Goal: Information Seeking & Learning: Learn about a topic

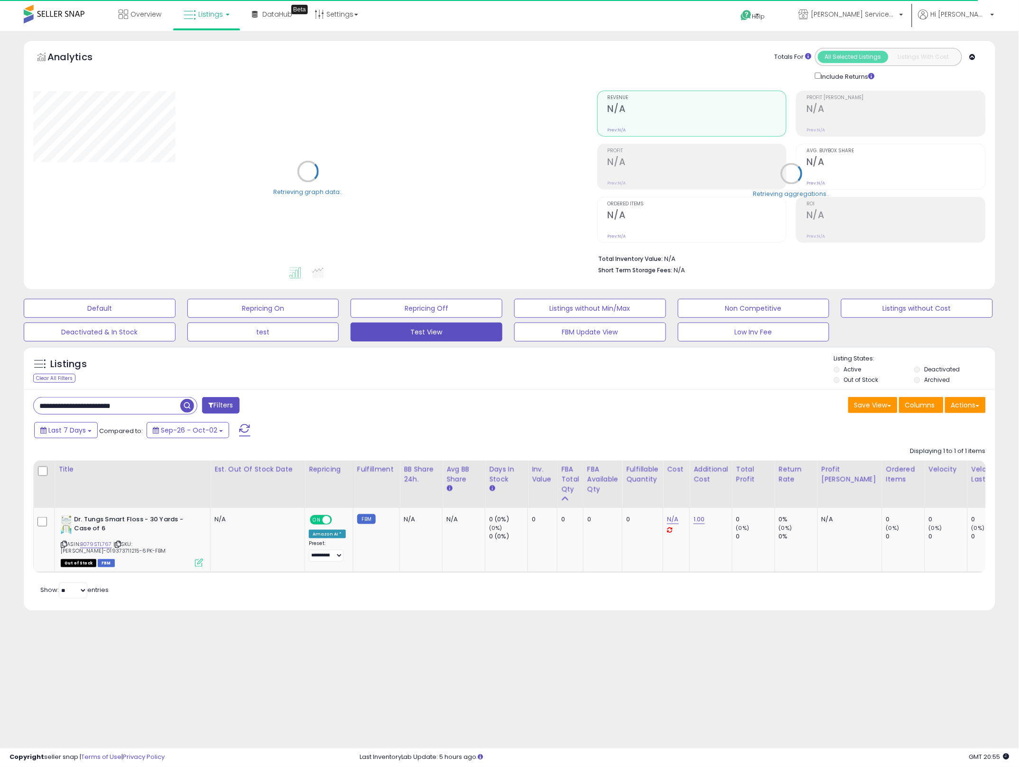
click at [151, 413] on input "**********" at bounding box center [107, 405] width 147 height 17
click at [151, 413] on input "**********" at bounding box center [154, 405] width 240 height 17
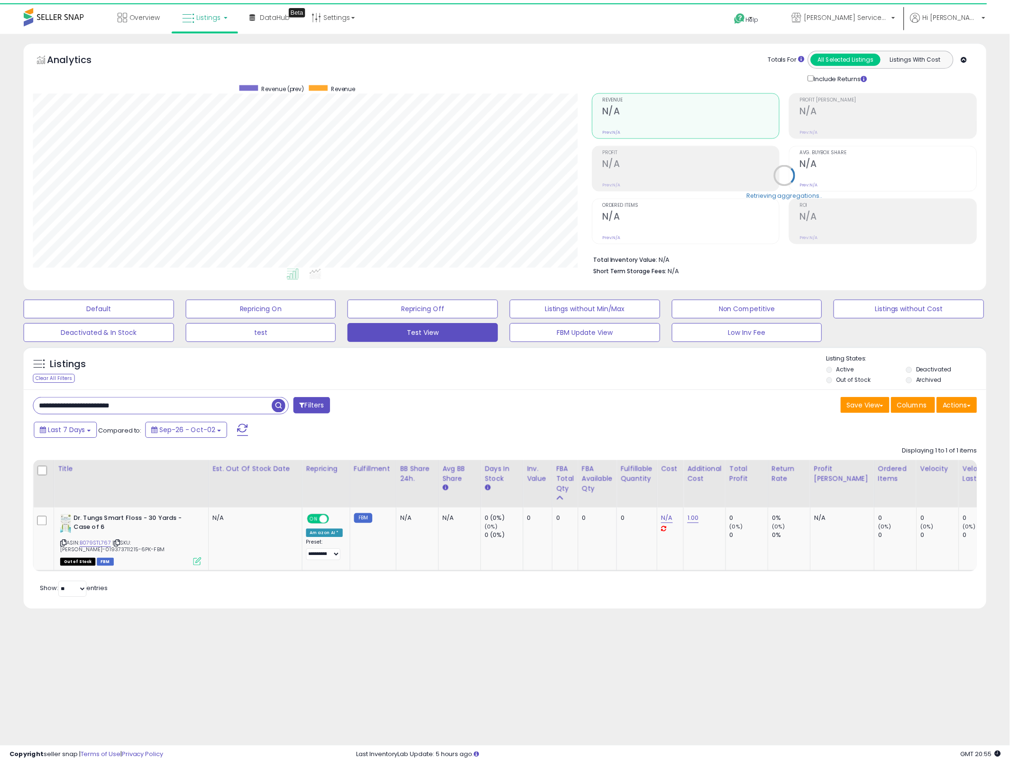
scroll to position [194, 564]
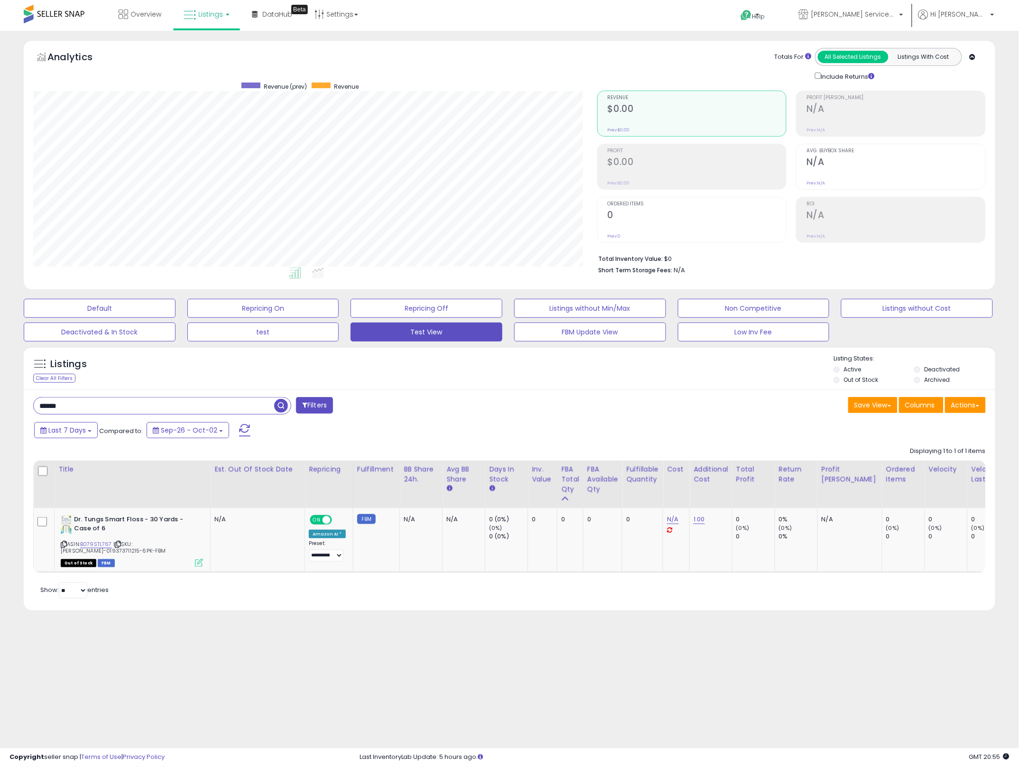
type input "******"
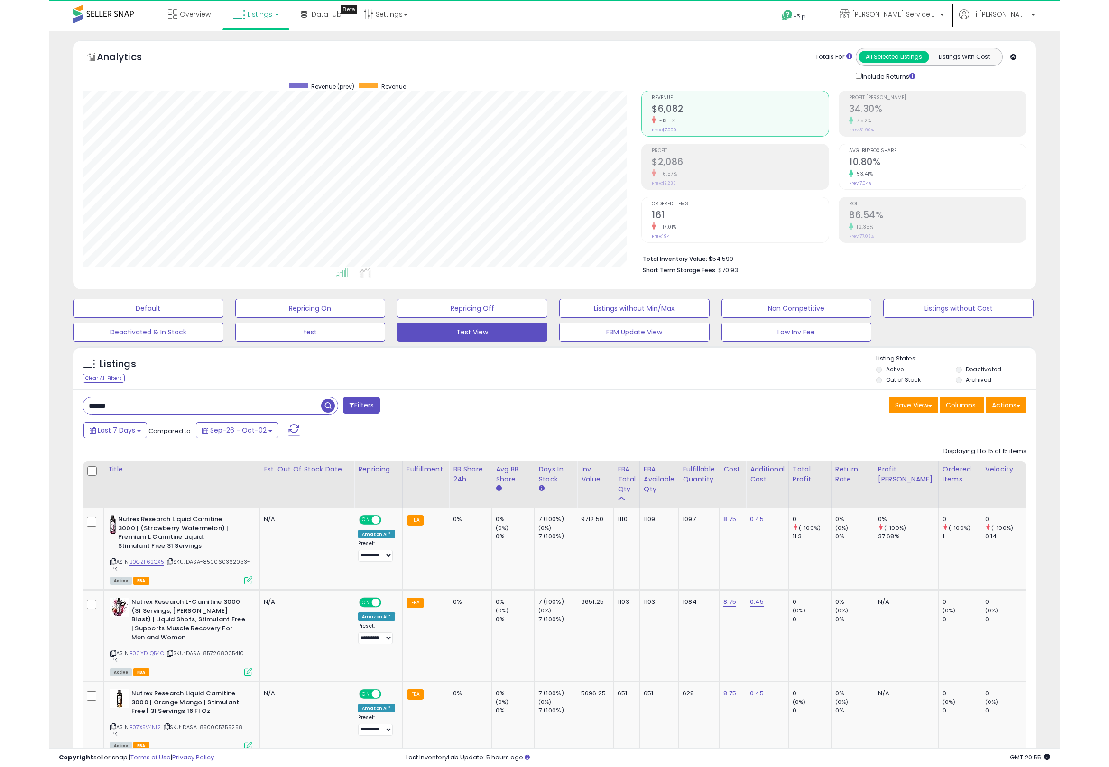
scroll to position [194, 558]
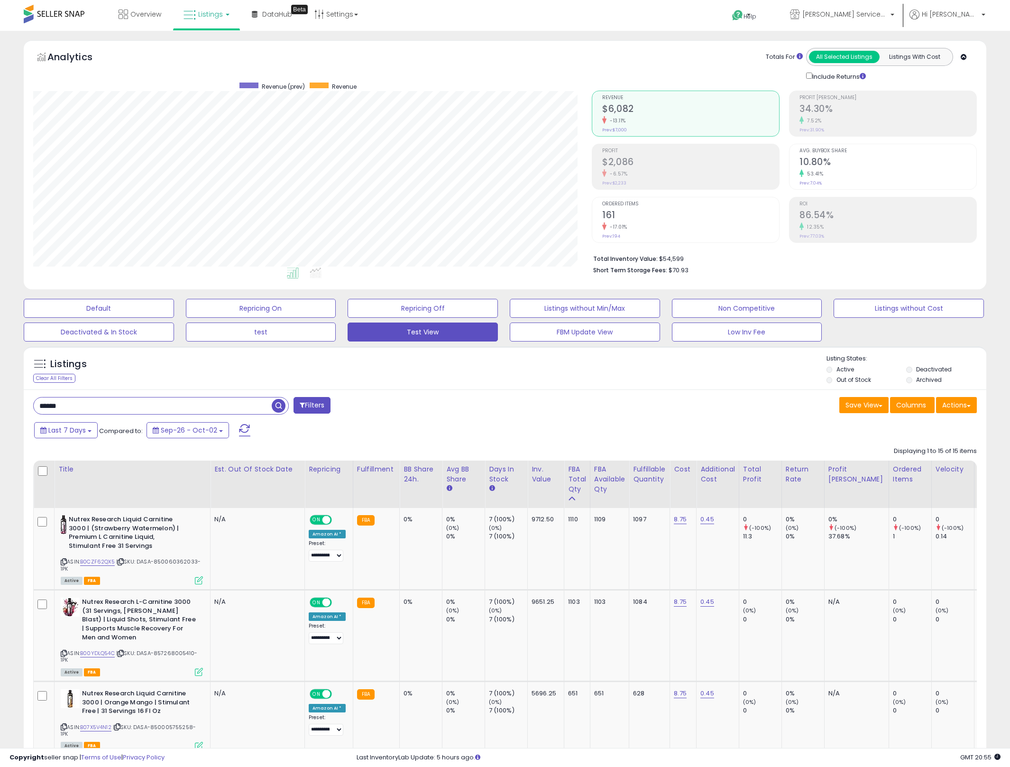
click at [675, 261] on li "Total Inventory Value: $54,599" at bounding box center [781, 257] width 377 height 11
click at [565, 408] on div "Save View Save As New View Update Current View Columns Actions Import Import Wa…" at bounding box center [744, 406] width 479 height 18
click at [673, 260] on li "Total Inventory Value: $54,599" at bounding box center [781, 257] width 377 height 11
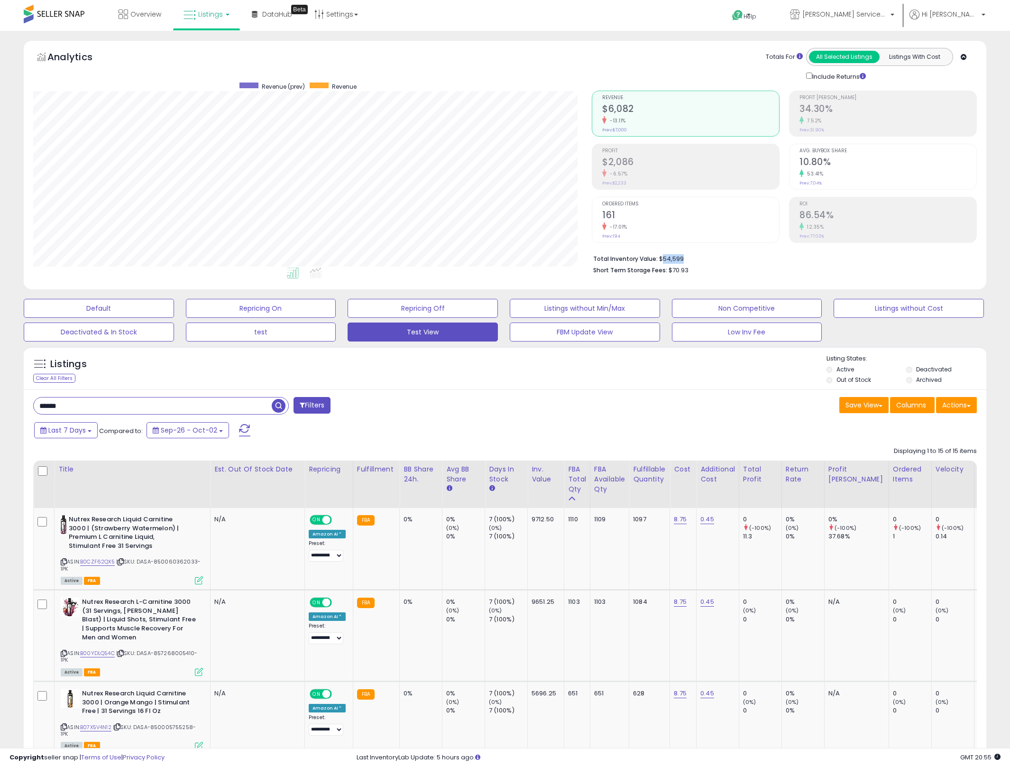
click at [673, 260] on li "Total Inventory Value: $54,599" at bounding box center [781, 257] width 377 height 11
click at [670, 259] on li "Total Inventory Value: $54,599" at bounding box center [781, 257] width 377 height 11
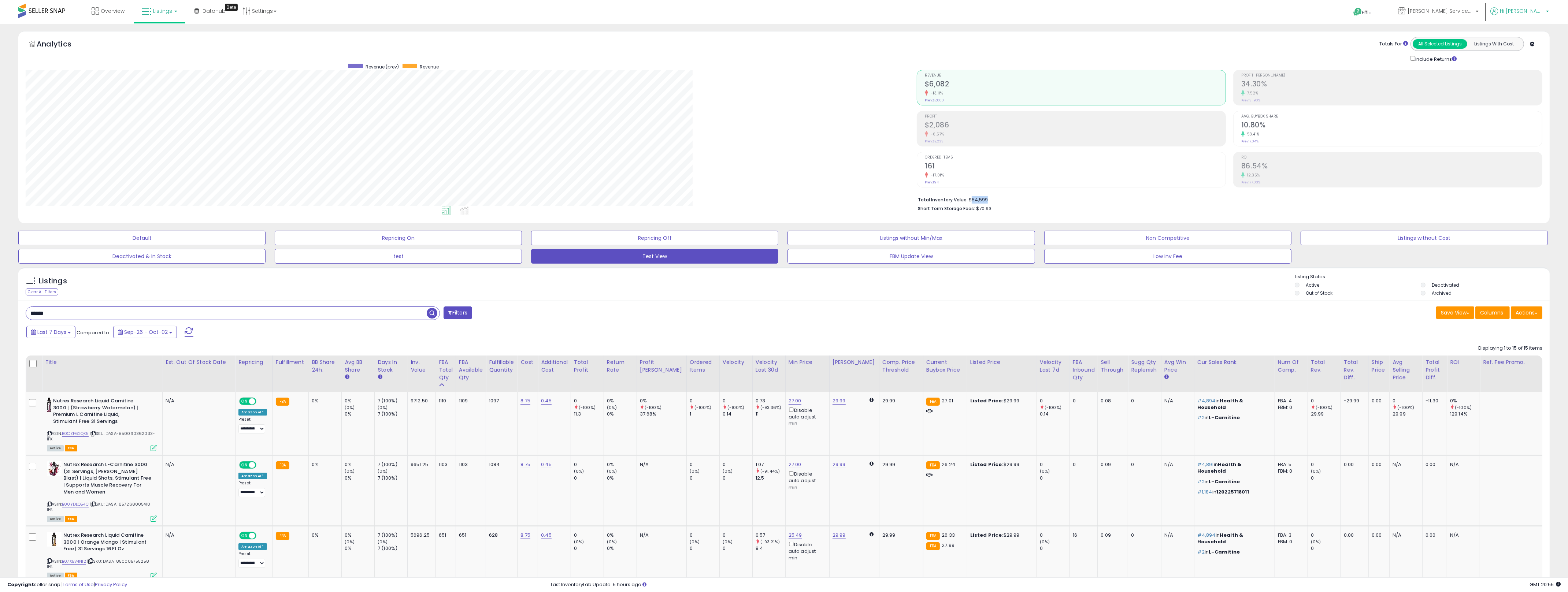
scroll to position [365964, 365315]
drag, startPoint x: 947, startPoint y: 56, endPoint x: 949, endPoint y: 87, distance: 31.1
click at [786, 87] on div "Analytics Totals For All Selected Listings Listings With Cost Include Returns" at bounding box center [784, 127] width 1531 height 192
click at [786, 40] on div "Totals For All Selected Listings Listings With Cost Include Returns" at bounding box center [1226, 49] width 620 height 25
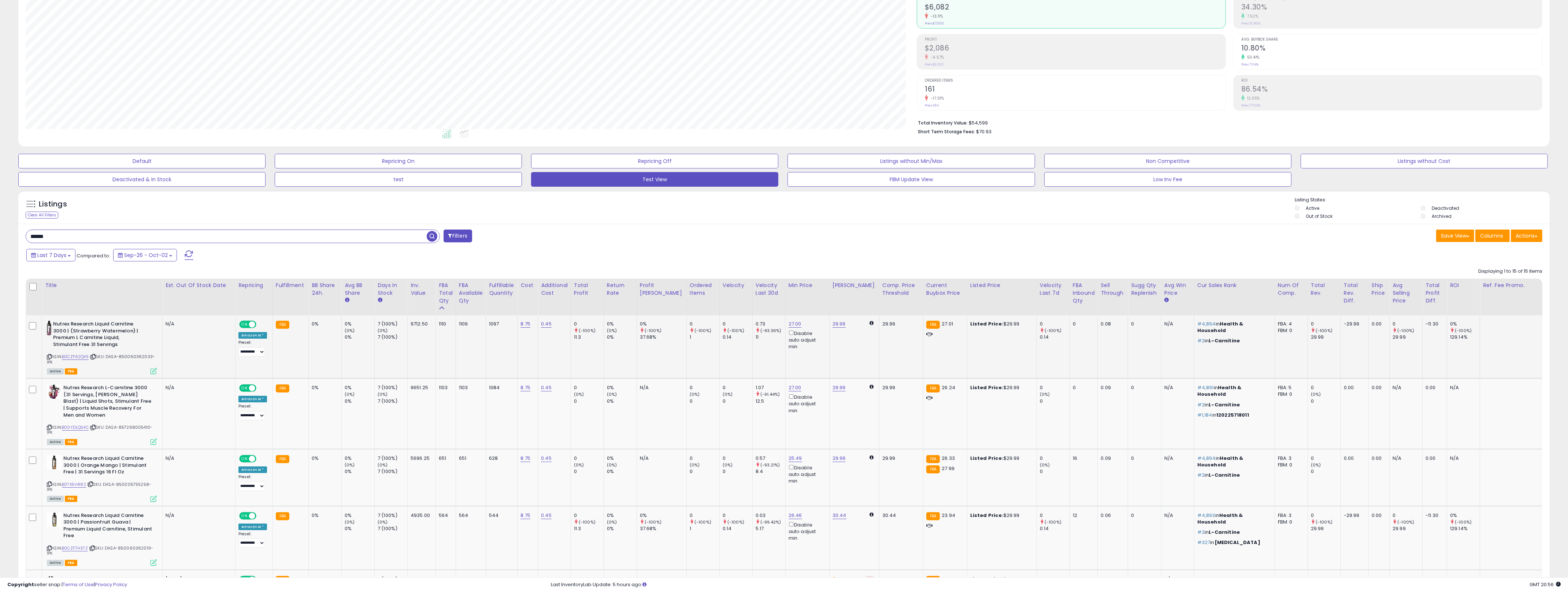
click at [411, 338] on td "9712.50" at bounding box center [422, 347] width 29 height 63
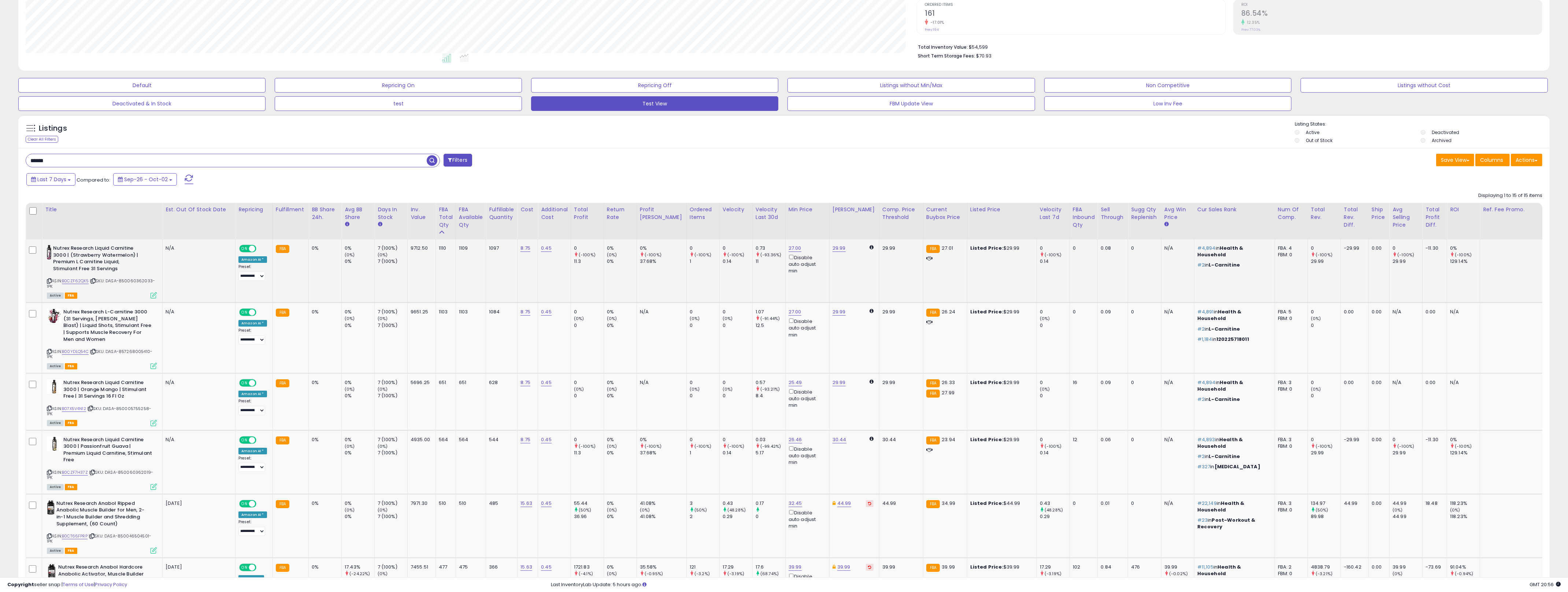
scroll to position [164, 0]
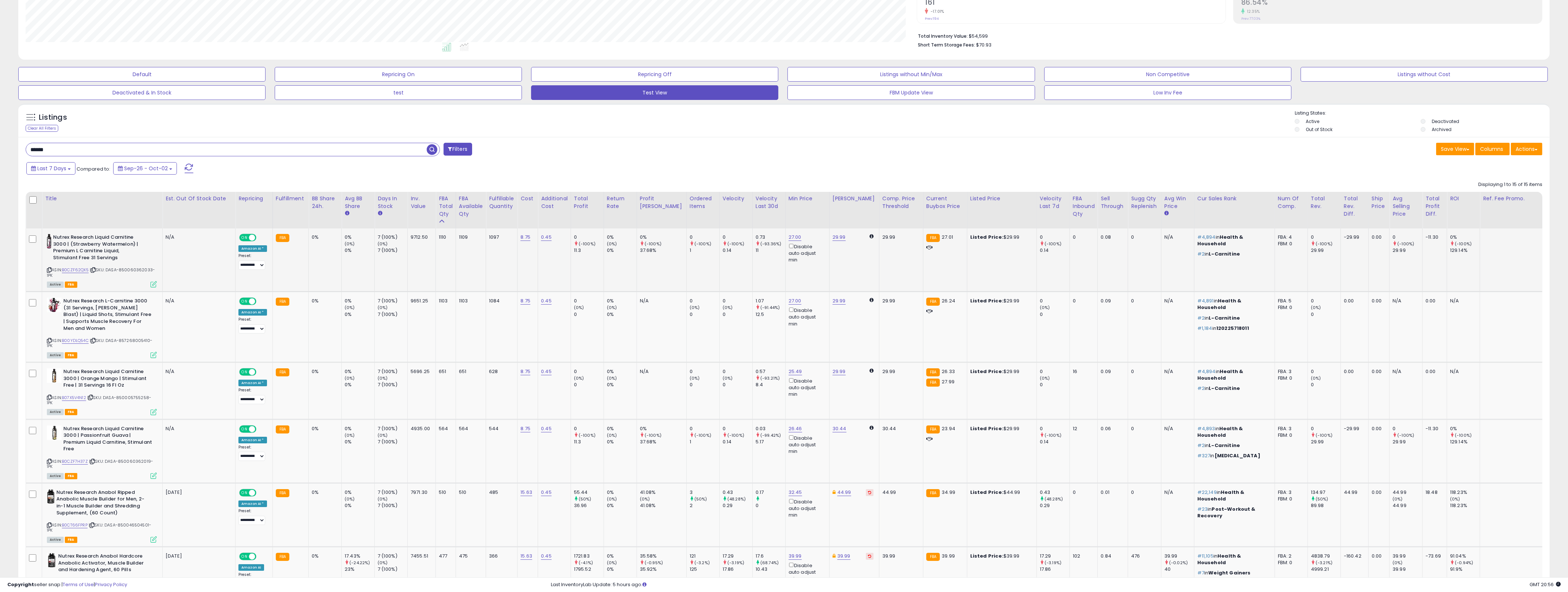
drag, startPoint x: 323, startPoint y: 248, endPoint x: 317, endPoint y: 237, distance: 12.5
click at [317, 237] on td "0%" at bounding box center [325, 260] width 33 height 63
click at [317, 237] on div "0%" at bounding box center [323, 237] width 24 height 7
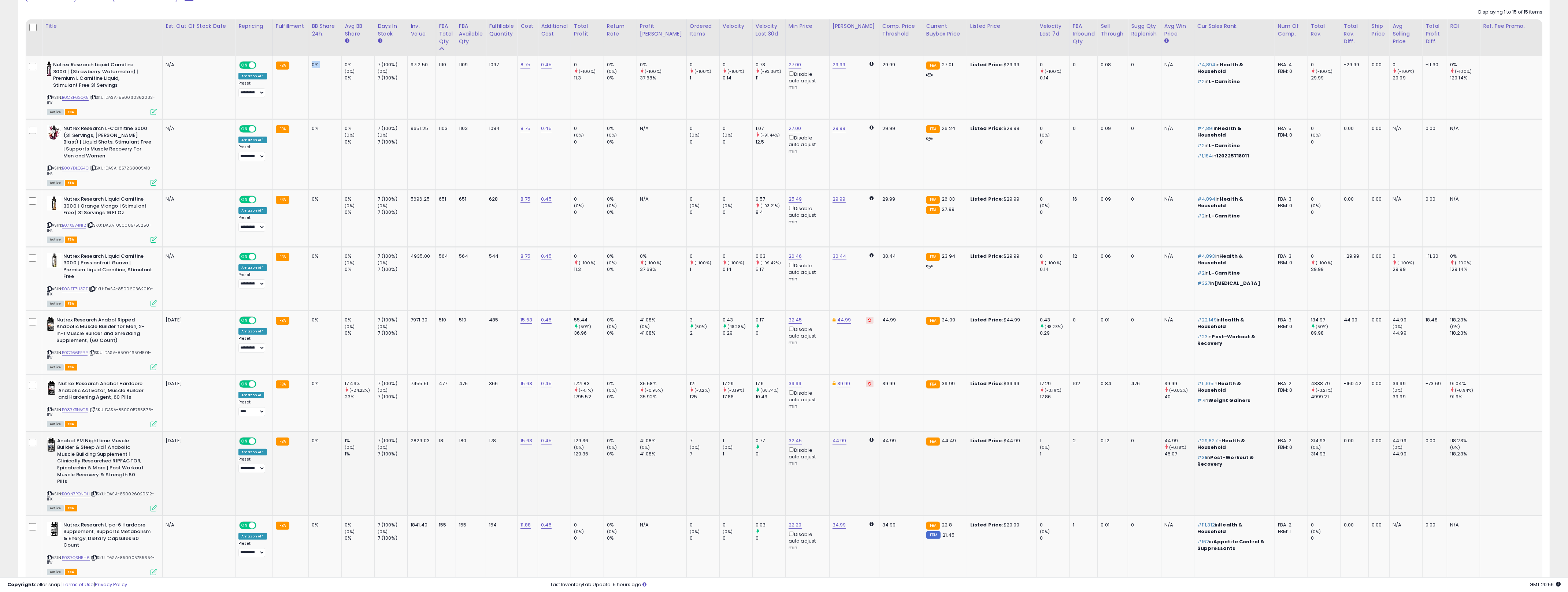
scroll to position [526, 0]
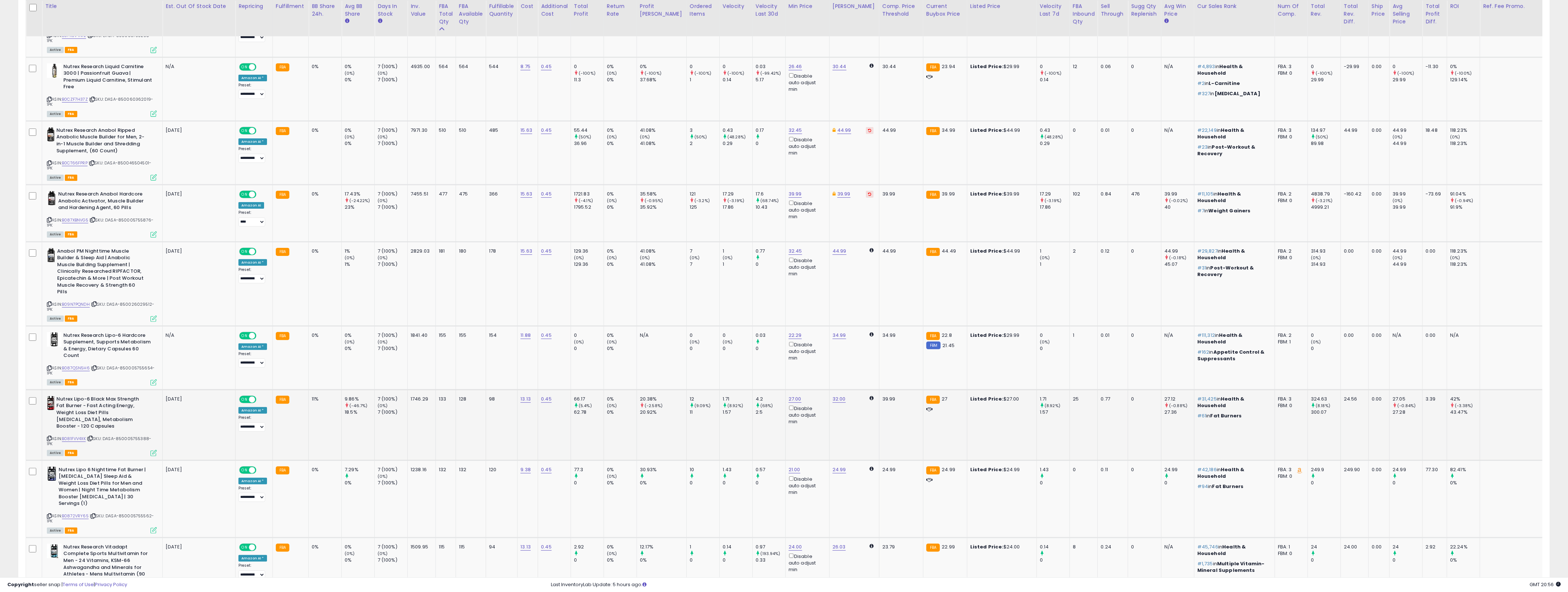
click at [313, 396] on div "11%" at bounding box center [323, 399] width 24 height 7
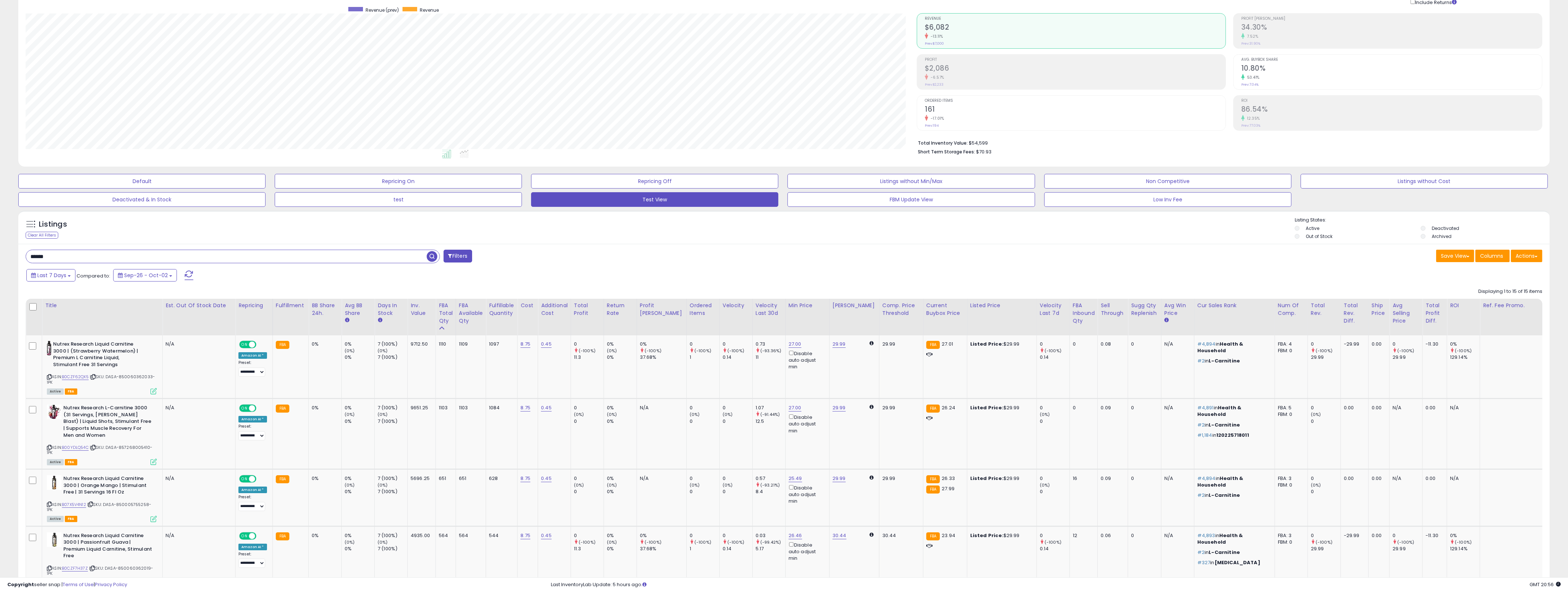
scroll to position [0, 0]
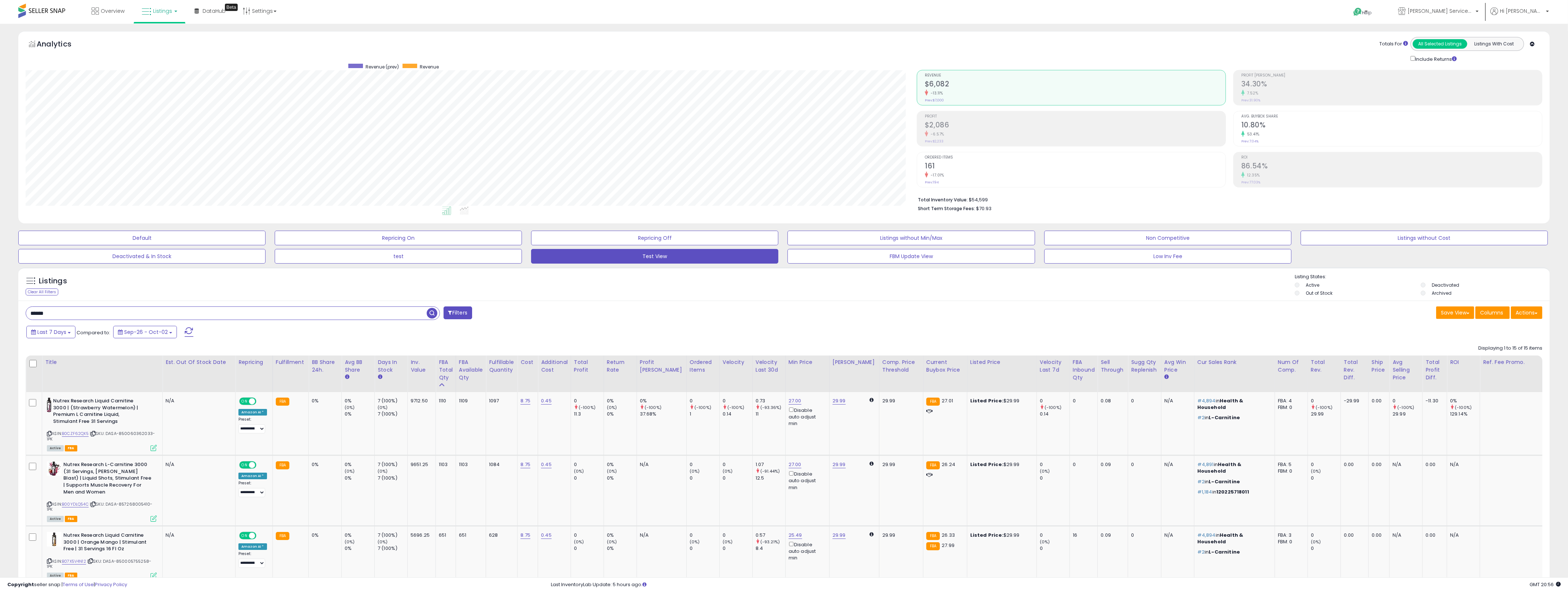
click at [527, 310] on div "****** Filters" at bounding box center [401, 313] width 764 height 15
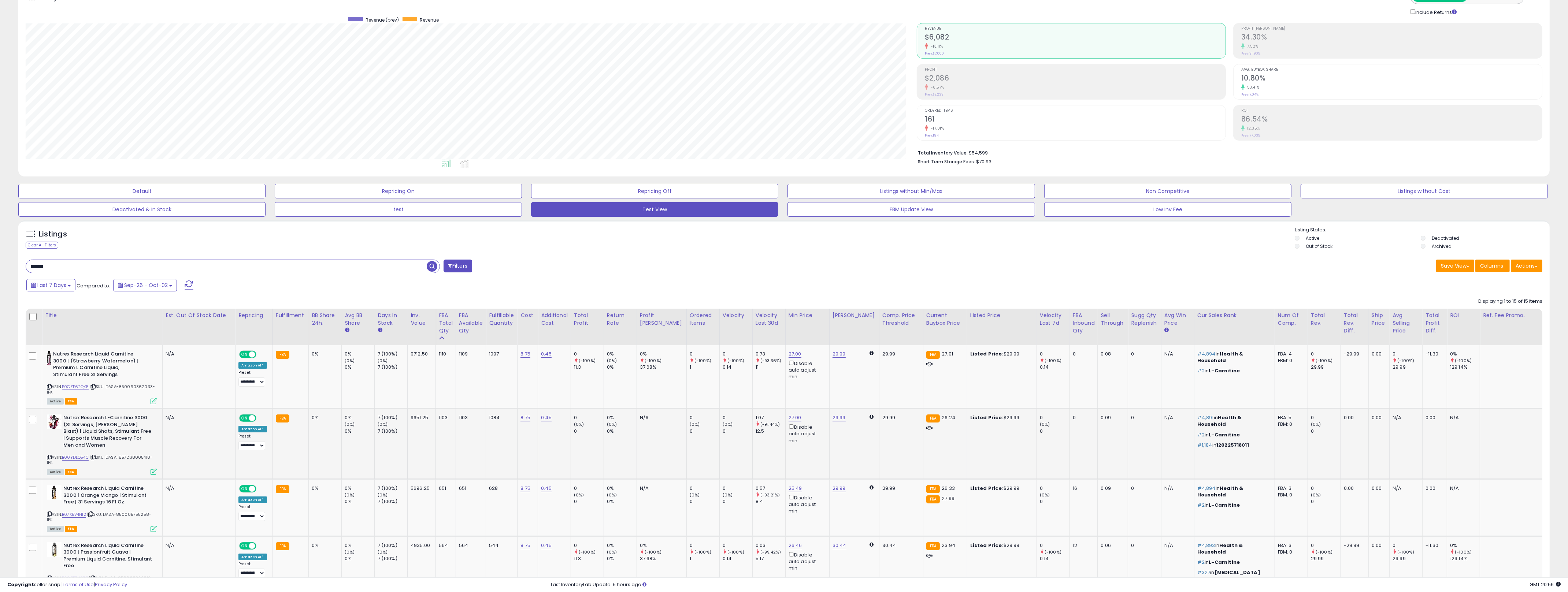
scroll to position [69, 0]
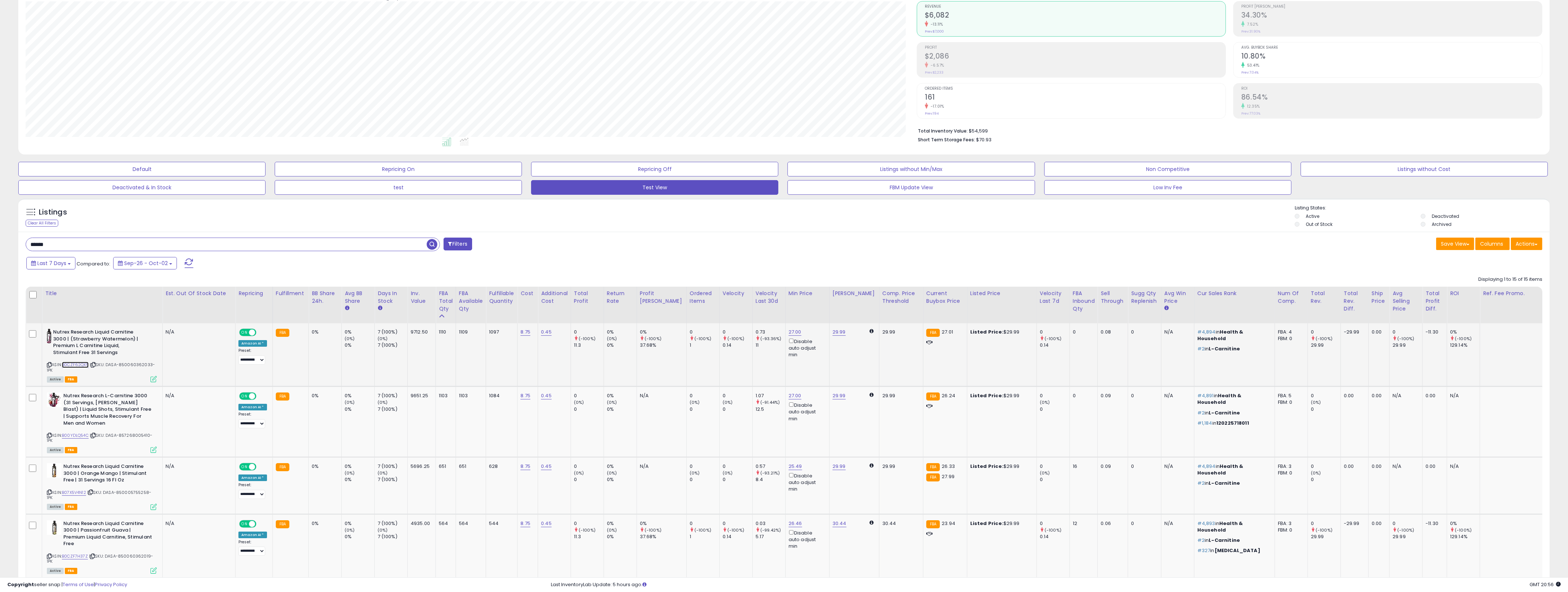
click at [80, 363] on link "B0CZF62QX5" at bounding box center [75, 365] width 27 height 6
click at [786, 250] on div "Save View Save As New View Update Current View Columns Actions Import Import Wa…" at bounding box center [1166, 245] width 764 height 14
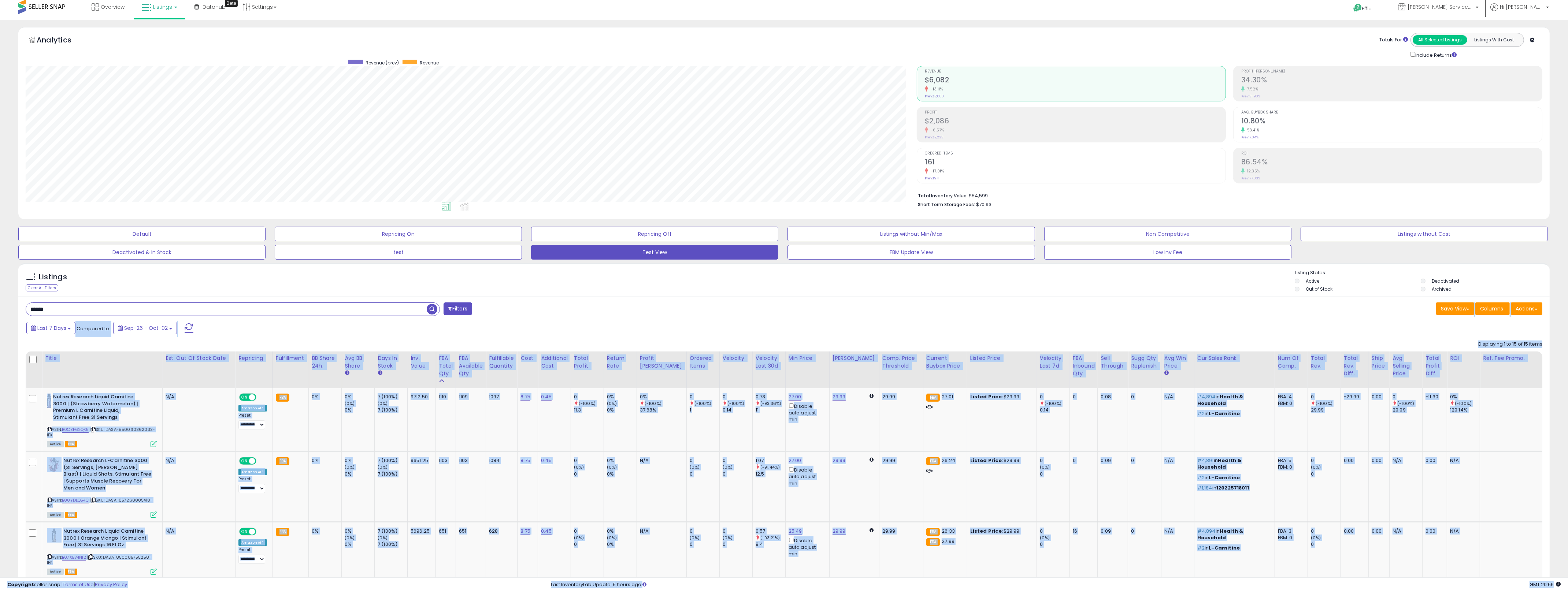
scroll to position [112, 0]
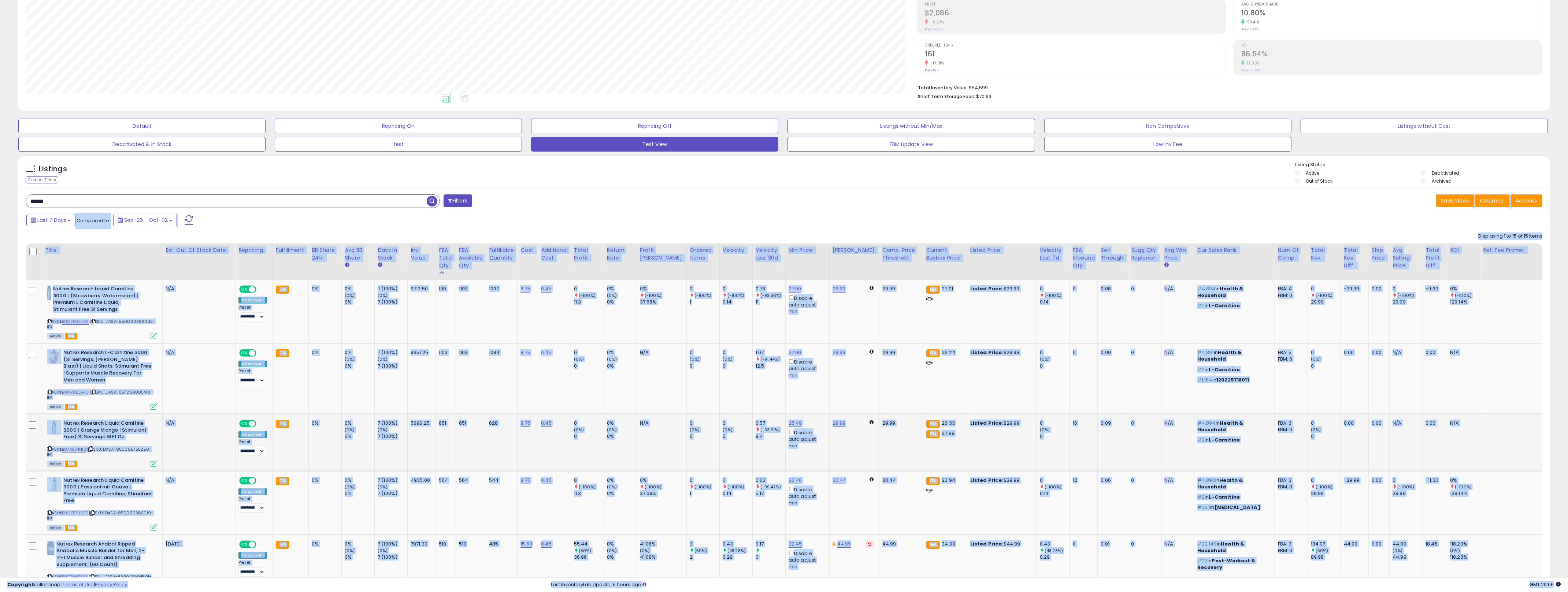
drag, startPoint x: 950, startPoint y: 318, endPoint x: 979, endPoint y: 430, distance: 115.7
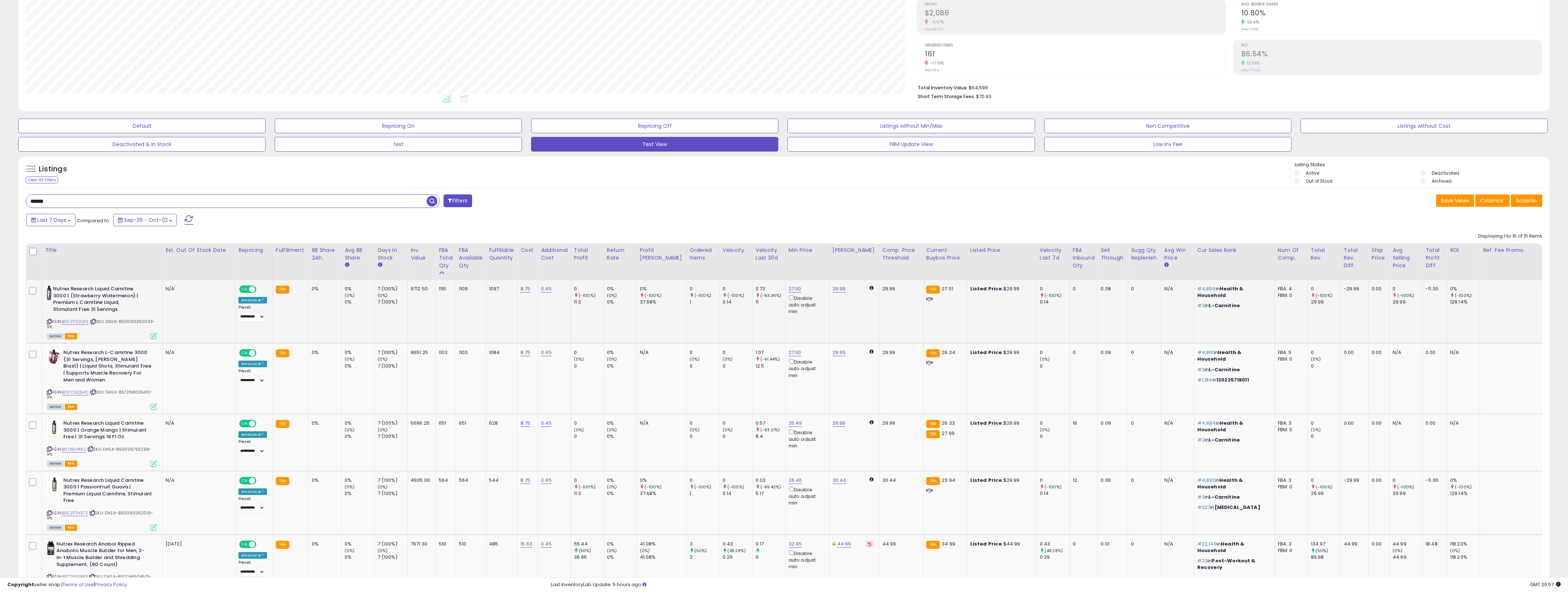
click at [669, 334] on td "0% (-100%) 37.68%" at bounding box center [661, 312] width 50 height 63
click at [669, 336] on td "0% (-100%) 37.68%" at bounding box center [661, 312] width 50 height 63
drag, startPoint x: 669, startPoint y: 336, endPoint x: 919, endPoint y: 522, distance: 311.6
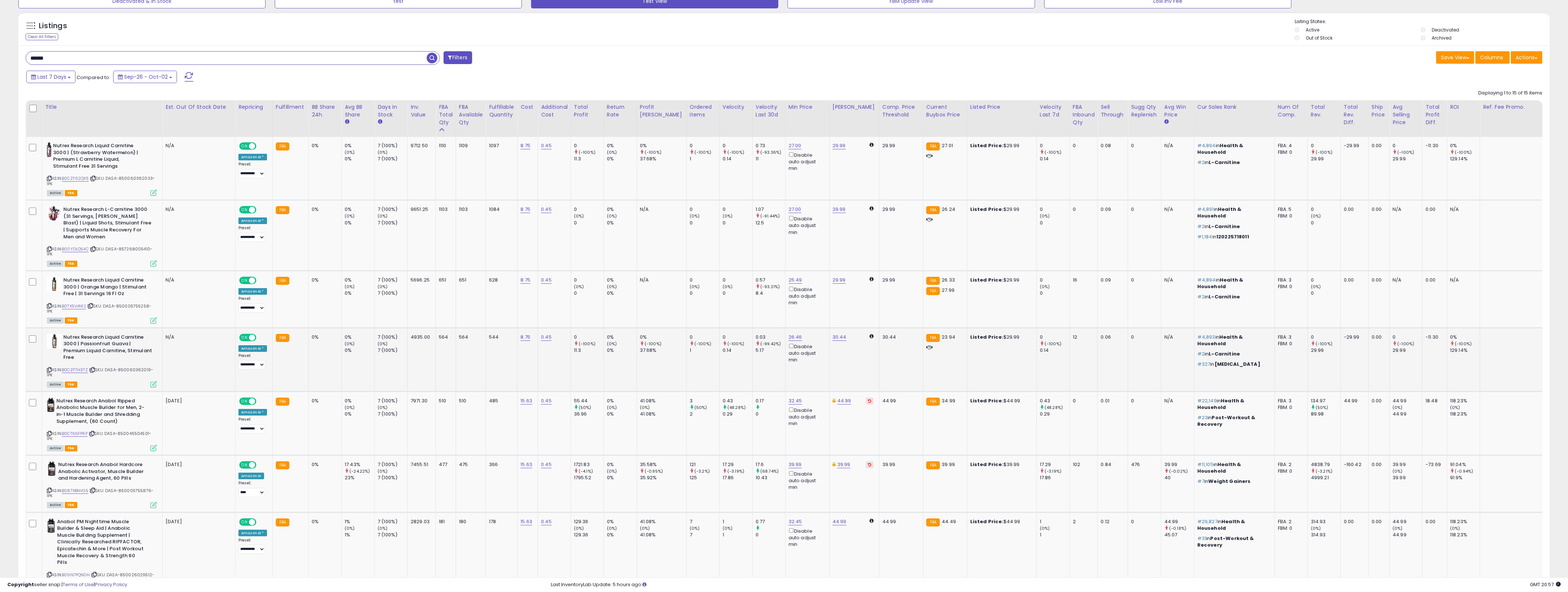
scroll to position [428, 0]
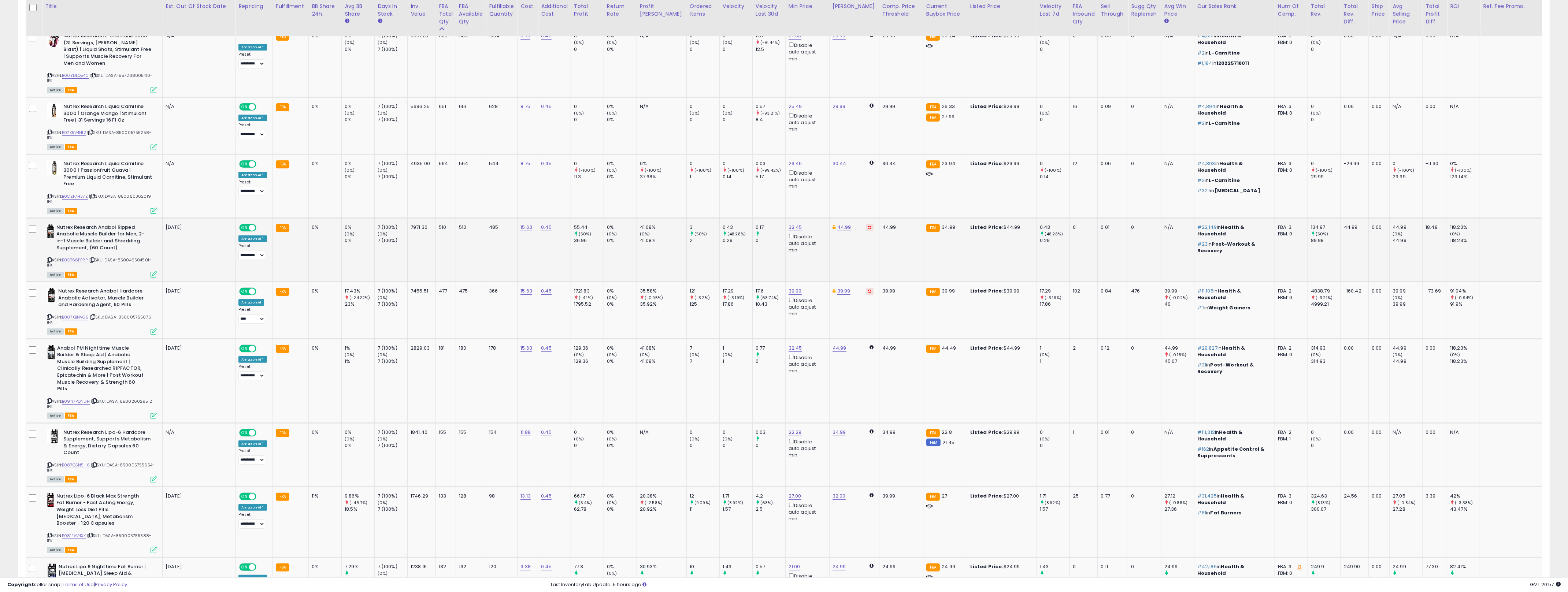
click at [766, 253] on td "0.17 0" at bounding box center [768, 249] width 33 height 64
drag, startPoint x: 789, startPoint y: 250, endPoint x: 633, endPoint y: 225, distance: 158.0
click at [633, 225] on tr "Nutrex Research Anabol Ripped Anabolic Muscle Builder for Men, 2-in-1 Muscle Bu…" at bounding box center [821, 249] width 1590 height 64
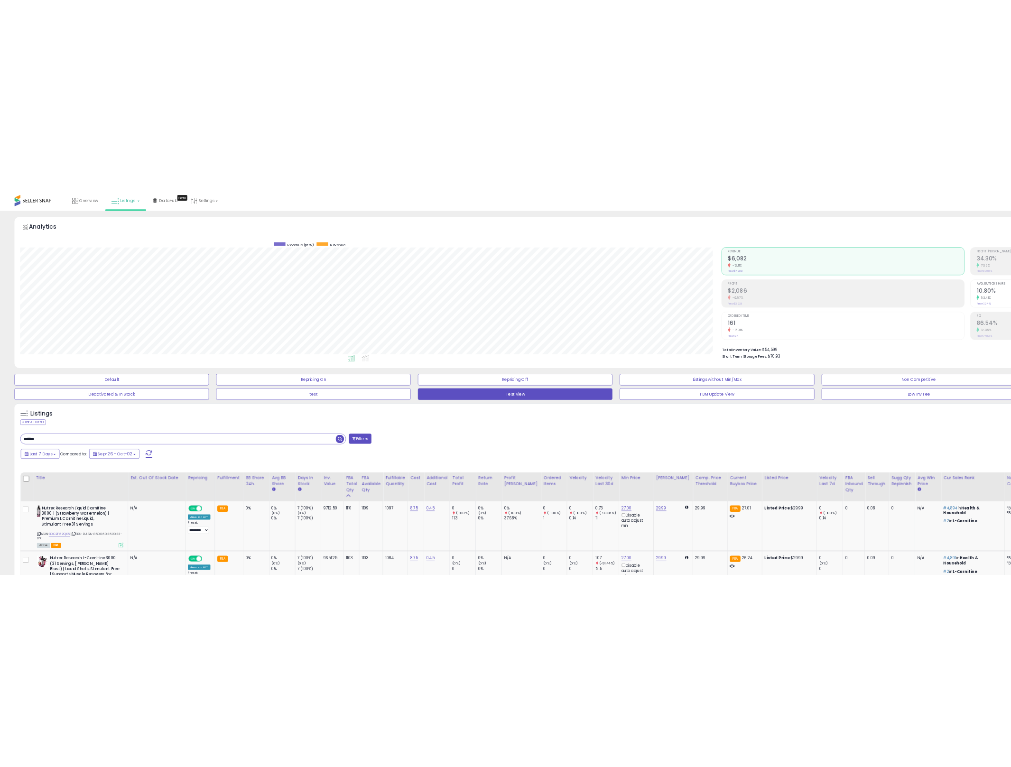
scroll to position [474146, 473781]
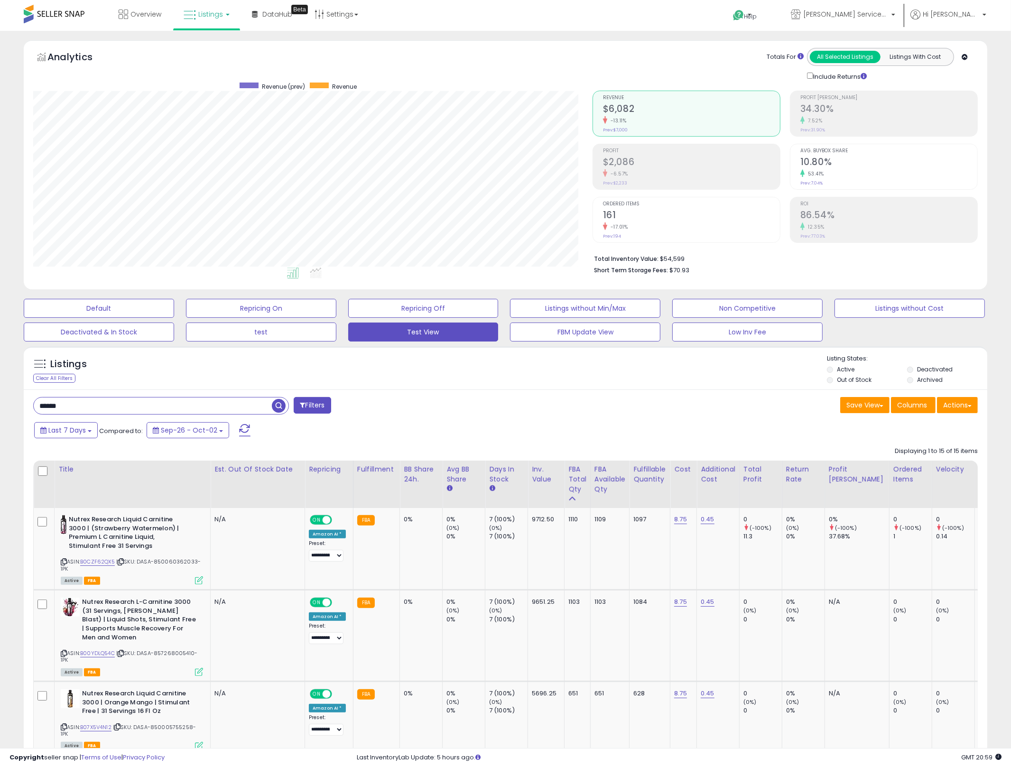
click at [771, 388] on div "Listings Clear All Filters" at bounding box center [505, 368] width 963 height 44
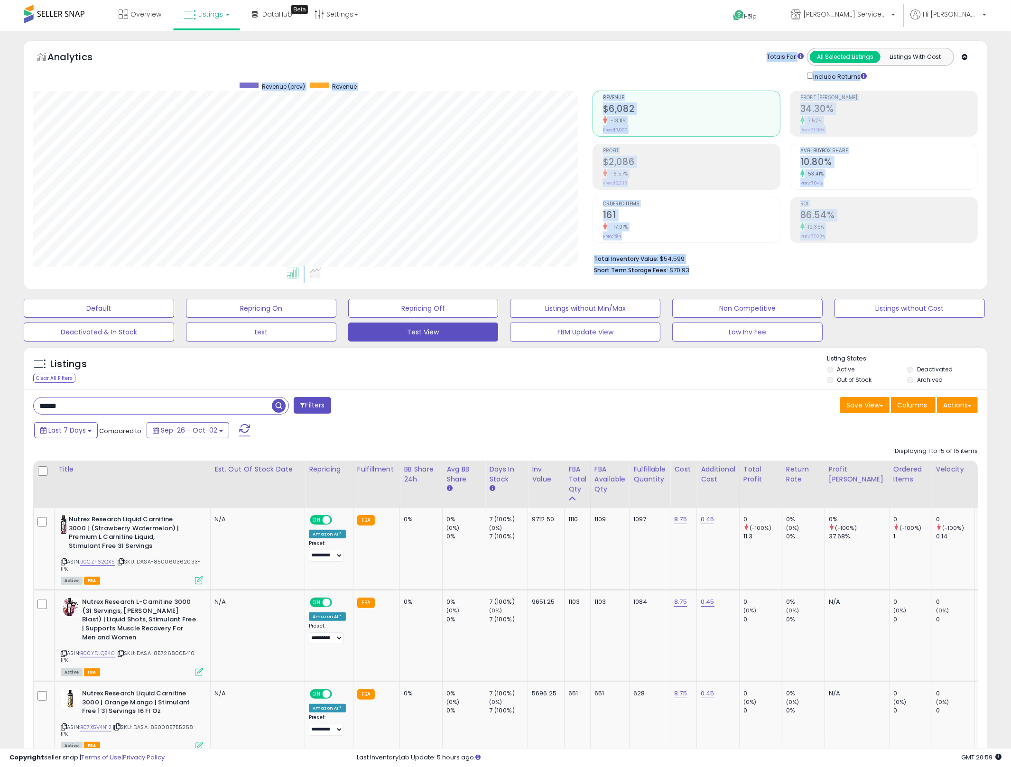
drag, startPoint x: 790, startPoint y: 277, endPoint x: 617, endPoint y: 70, distance: 269.7
click at [617, 71] on div "Analytics Totals For All Selected Listings Listings With Cost Include Returns" at bounding box center [505, 164] width 963 height 249
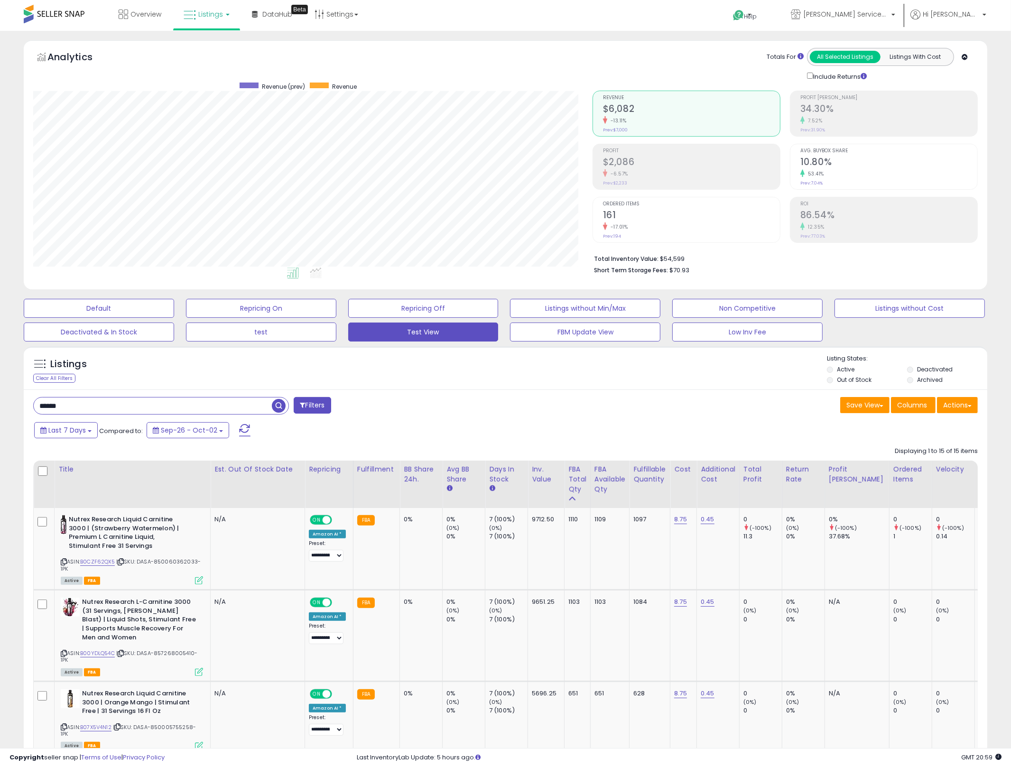
click at [617, 70] on div "Totals For All Selected Listings Listings With Cost Include Returns" at bounding box center [781, 64] width 379 height 33
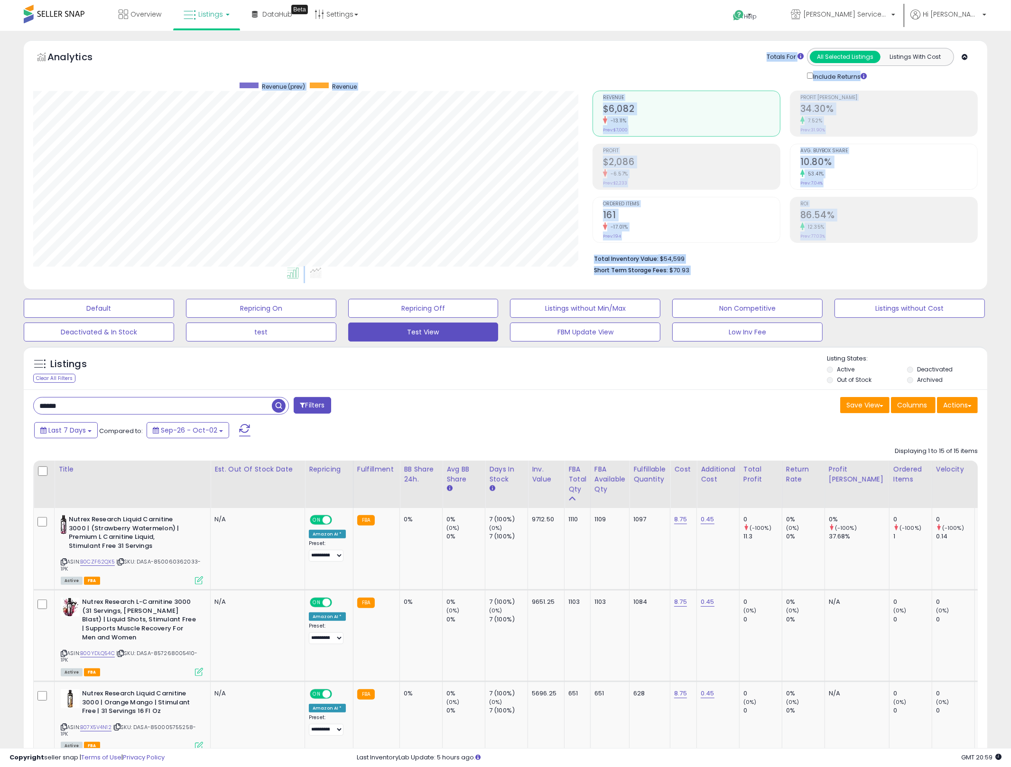
drag, startPoint x: 617, startPoint y: 70, endPoint x: 748, endPoint y: 278, distance: 246.0
click at [748, 278] on div "Analytics Totals For All Selected Listings Listings With Cost Include Returns" at bounding box center [505, 164] width 963 height 249
click at [748, 278] on div "Total Inventory Value: $54,599 Short Term Storage Fees: $70.93" at bounding box center [784, 261] width 385 height 37
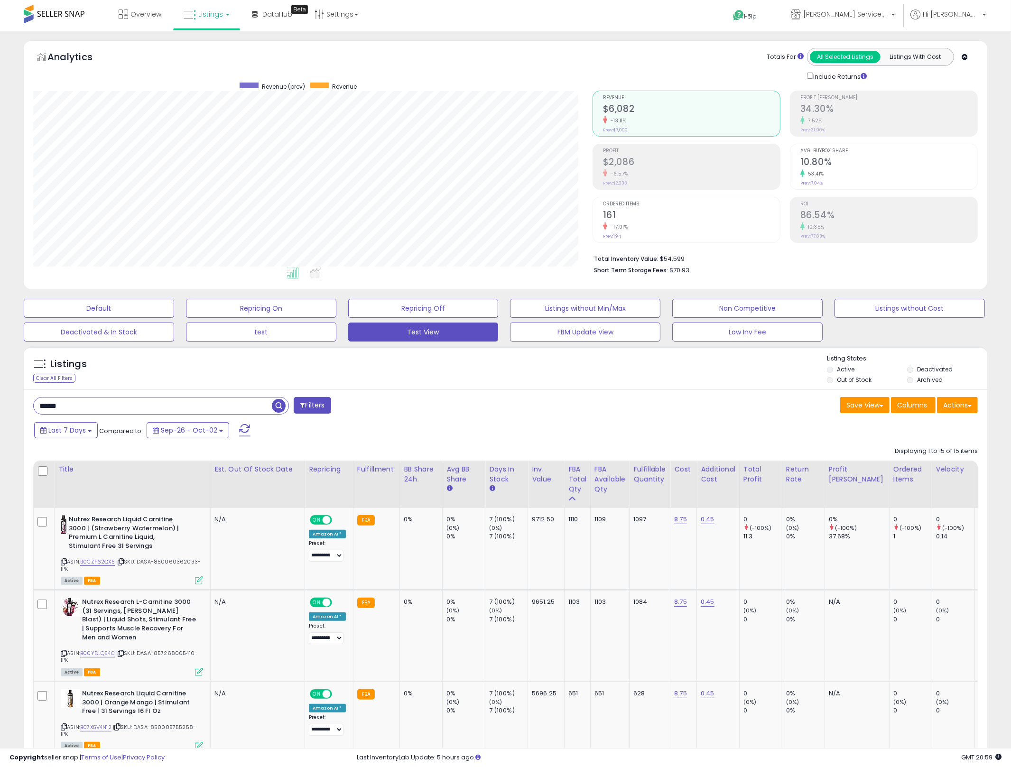
click at [748, 278] on div "Total Inventory Value: $54,599 Short Term Storage Fees: $70.93" at bounding box center [784, 261] width 385 height 37
drag, startPoint x: 748, startPoint y: 278, endPoint x: 637, endPoint y: 84, distance: 223.5
click at [637, 84] on div "Retrieving aggregations.. Revenue $6,082 -13.11% Prev: $7,000 Profit $2,086" at bounding box center [784, 180] width 399 height 198
click at [636, 58] on div "Totals For All Selected Listings Listings With Cost Include Returns" at bounding box center [781, 64] width 379 height 33
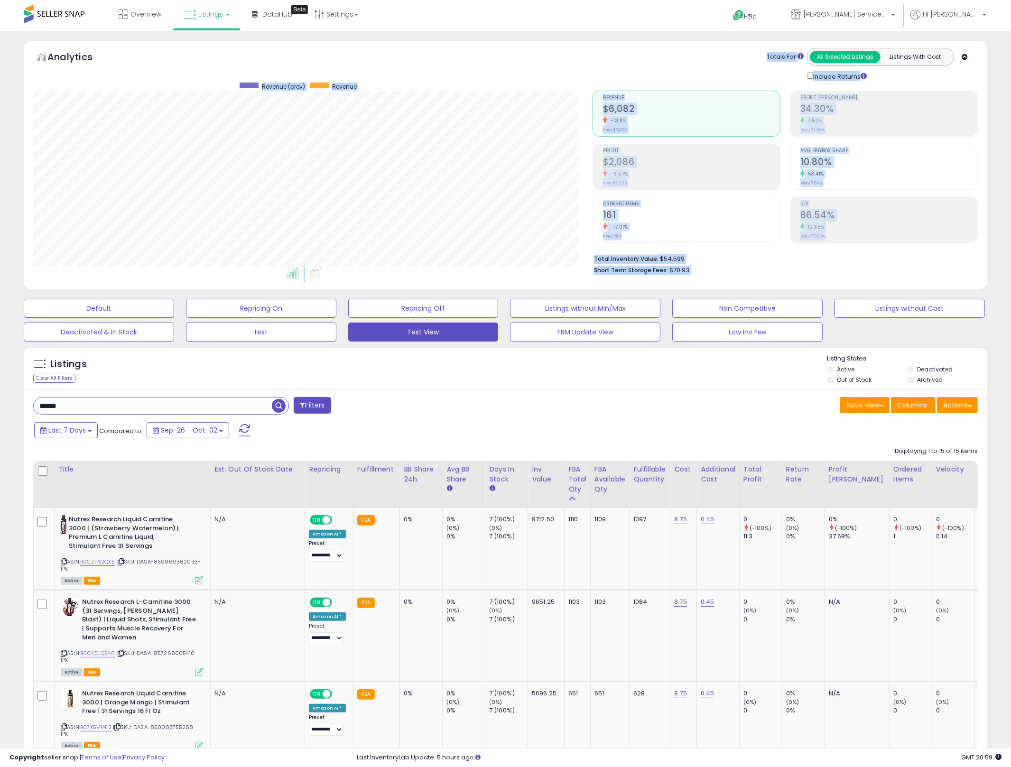
drag, startPoint x: 636, startPoint y: 58, endPoint x: 765, endPoint y: 276, distance: 252.9
click at [765, 276] on div "Analytics Totals For All Selected Listings Listings With Cost Include Returns" at bounding box center [505, 164] width 963 height 249
click at [765, 276] on div "Total Inventory Value: $54,599 Short Term Storage Fees: $70.93" at bounding box center [784, 261] width 385 height 37
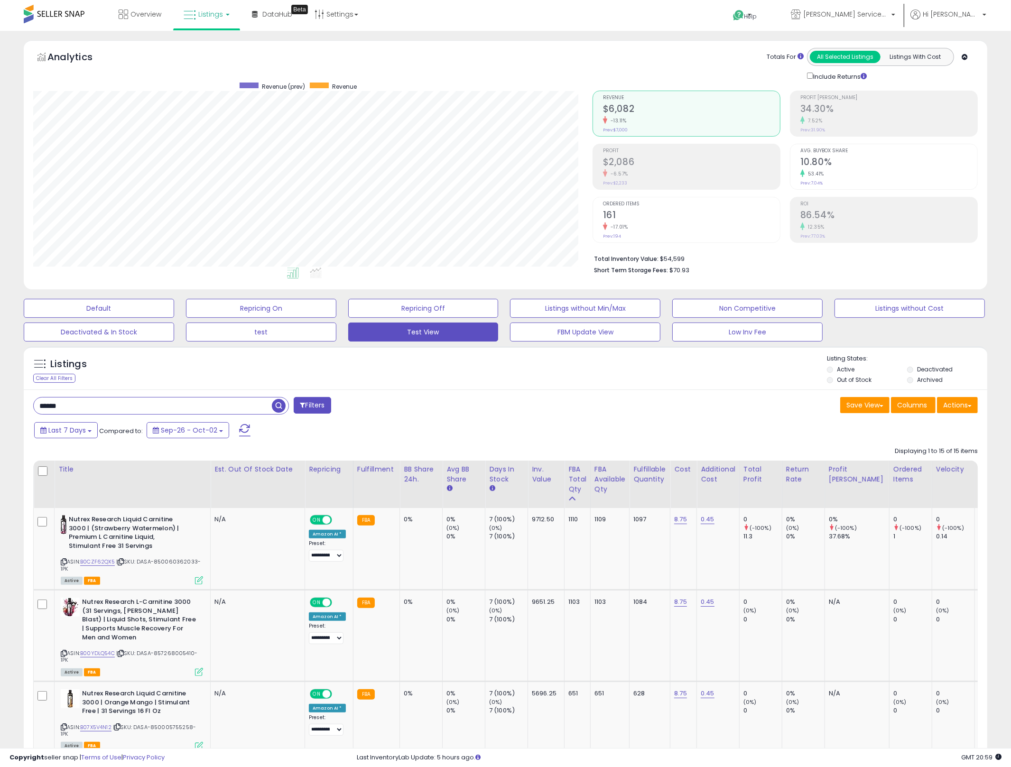
click at [765, 276] on div "Total Inventory Value: $54,599 Short Term Storage Fees: $70.93" at bounding box center [784, 261] width 385 height 37
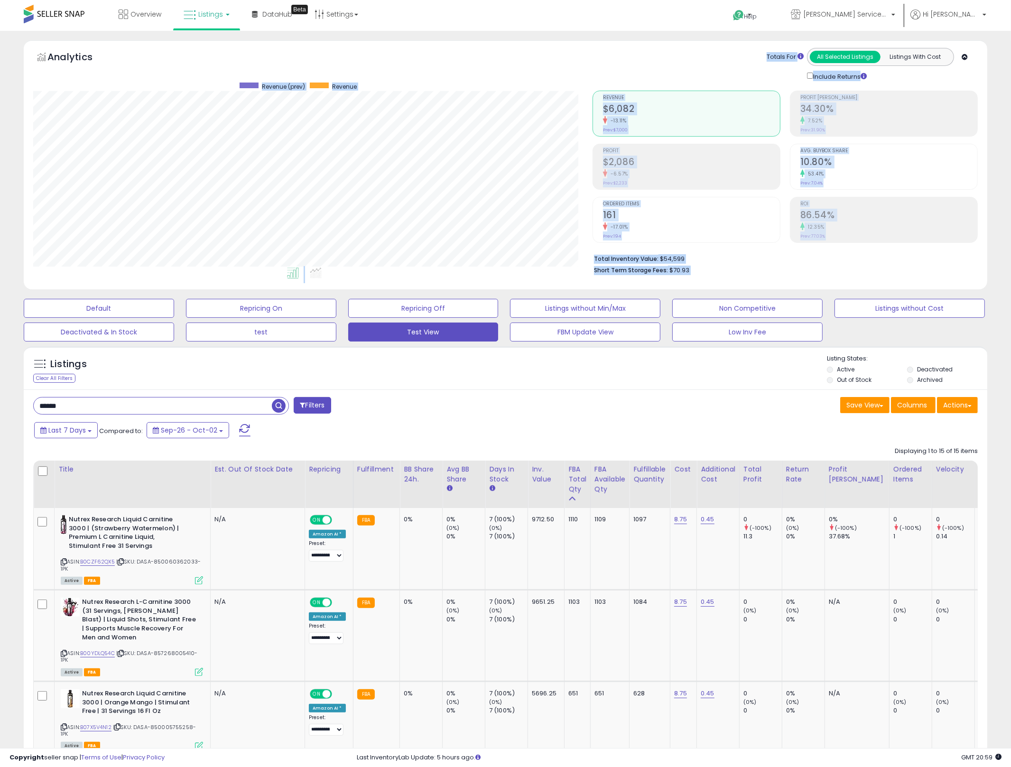
drag, startPoint x: 765, startPoint y: 276, endPoint x: 645, endPoint y: 68, distance: 240.2
click at [645, 68] on div "Analytics Totals For All Selected Listings Listings With Cost Include Returns" at bounding box center [505, 164] width 963 height 249
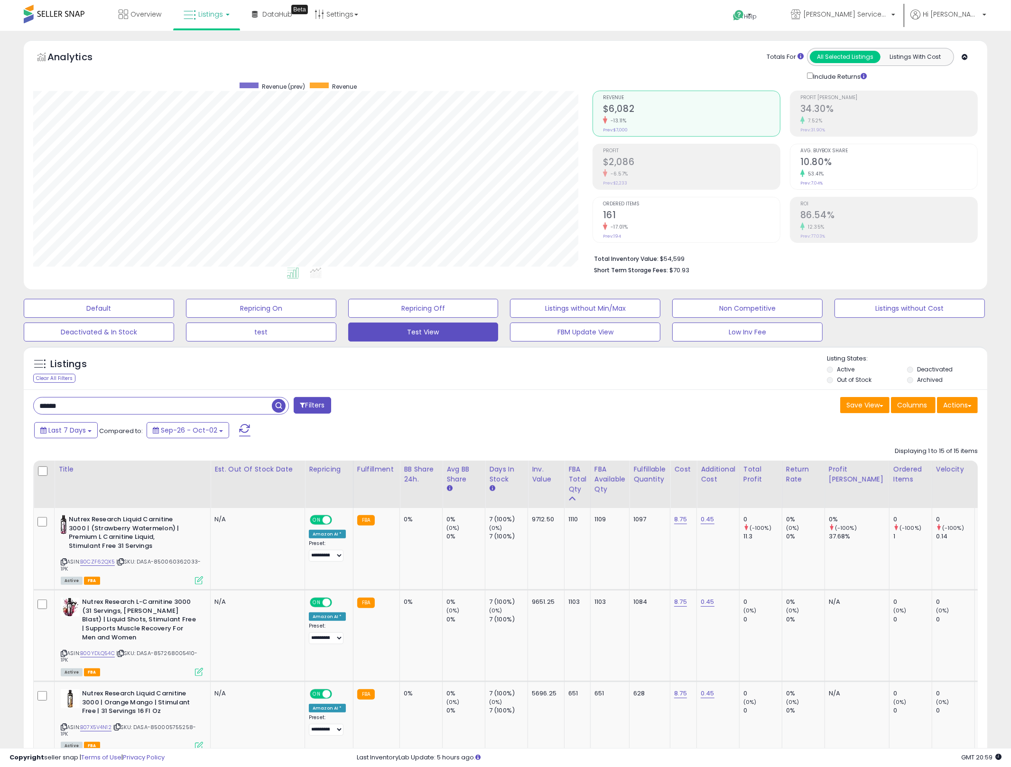
click at [645, 68] on div "Totals For All Selected Listings Listings With Cost Include Returns" at bounding box center [781, 64] width 379 height 33
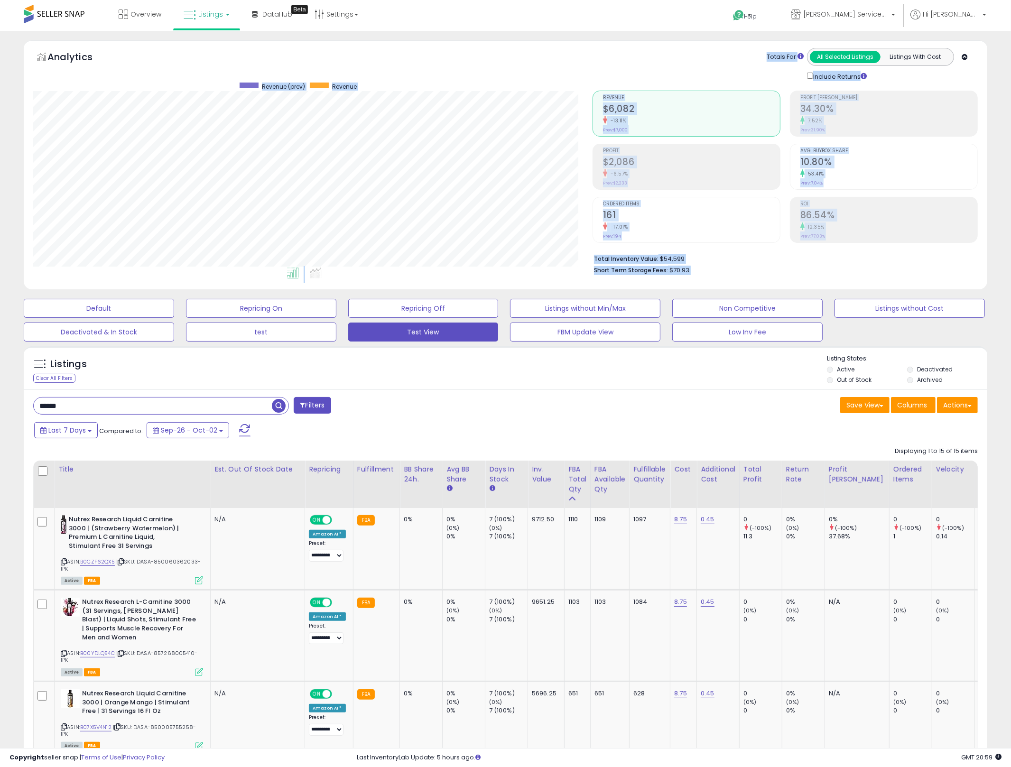
drag, startPoint x: 645, startPoint y: 68, endPoint x: 833, endPoint y: 277, distance: 281.8
click at [833, 277] on div "Analytics Totals For All Selected Listings Listings With Cost Include Returns" at bounding box center [505, 164] width 963 height 249
click at [833, 277] on div "Total Inventory Value: $54,599 Short Term Storage Fees: $70.93" at bounding box center [784, 261] width 385 height 37
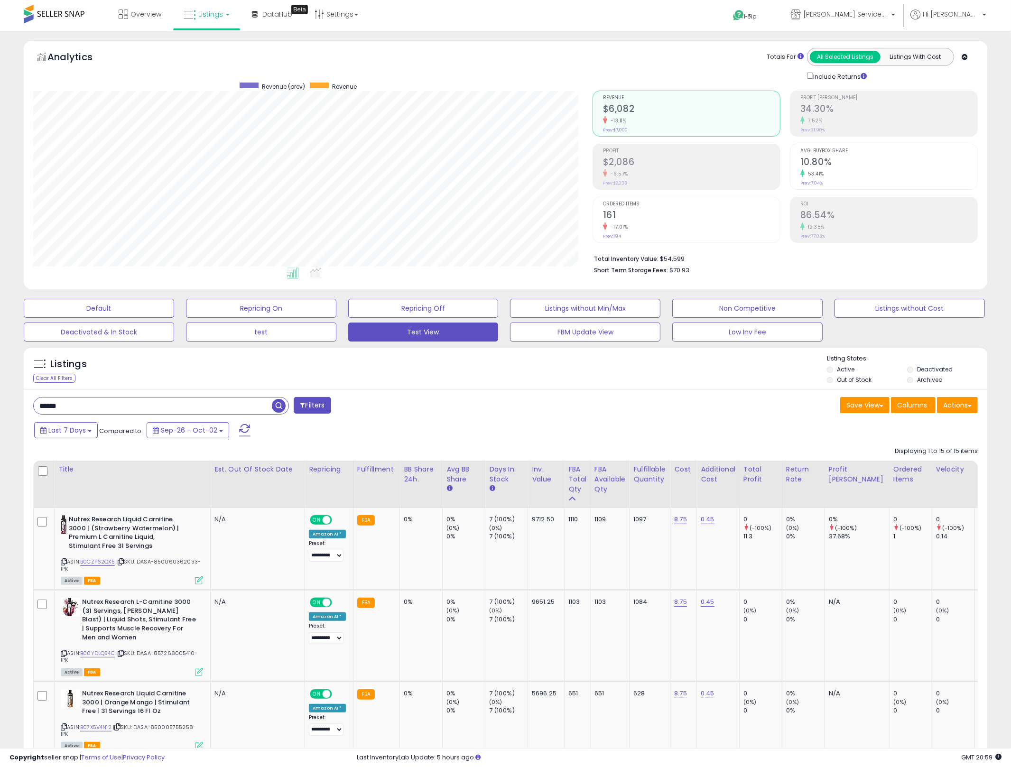
click at [833, 277] on div "Total Inventory Value: $54,599 Short Term Storage Fees: $70.93" at bounding box center [784, 261] width 385 height 37
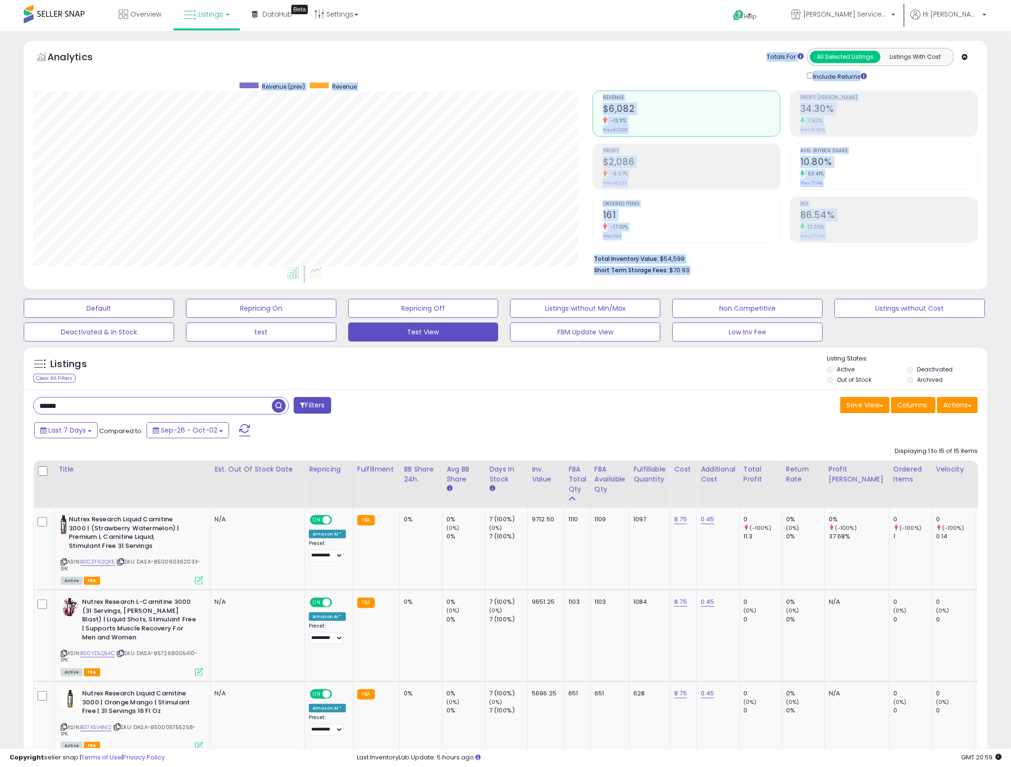
drag, startPoint x: 833, startPoint y: 277, endPoint x: 632, endPoint y: 51, distance: 303.0
click at [632, 51] on div "Analytics Totals For All Selected Listings Listings With Cost Include Returns" at bounding box center [505, 164] width 963 height 249
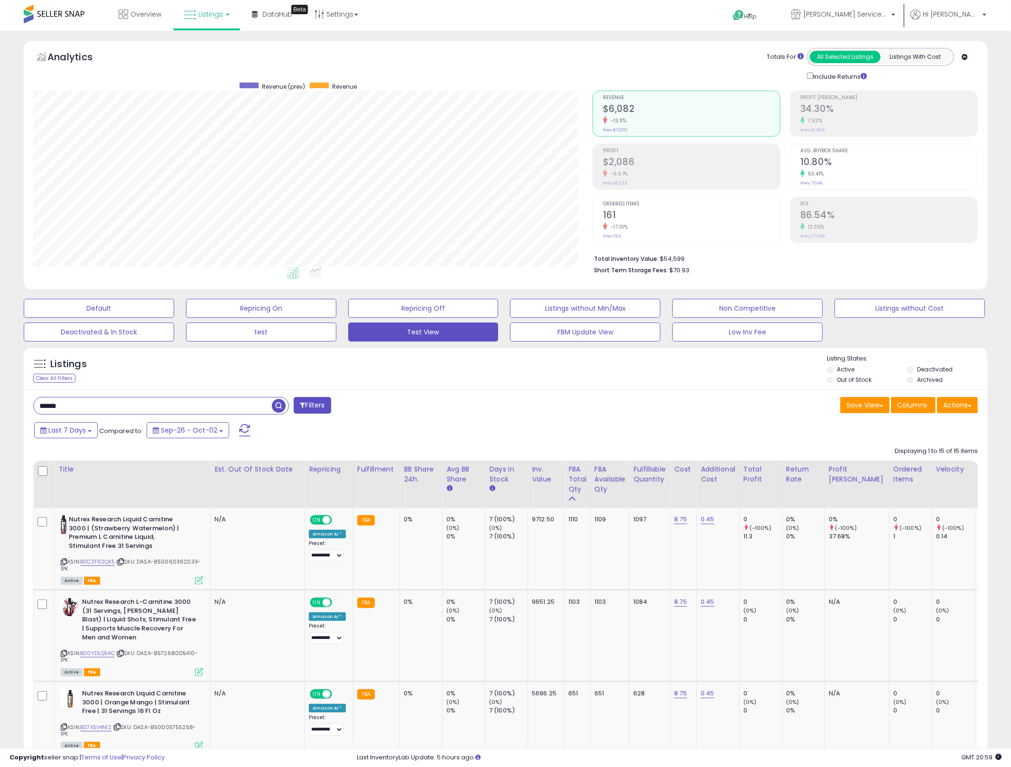
click at [632, 51] on div "Totals For All Selected Listings Listings With Cost Include Returns" at bounding box center [781, 64] width 379 height 33
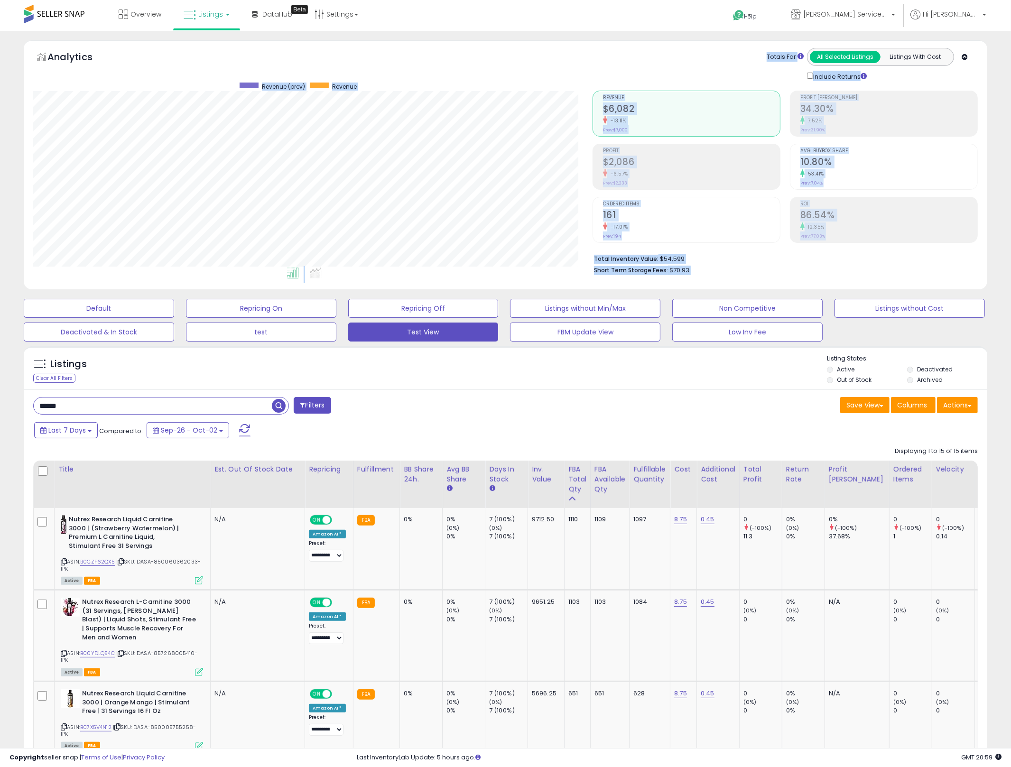
drag, startPoint x: 632, startPoint y: 51, endPoint x: 788, endPoint y: 268, distance: 267.1
click at [788, 268] on div "Analytics Totals For All Selected Listings Listings With Cost Include Returns" at bounding box center [505, 164] width 963 height 249
click at [788, 268] on li "Short Term Storage Fees: $70.93" at bounding box center [782, 269] width 377 height 11
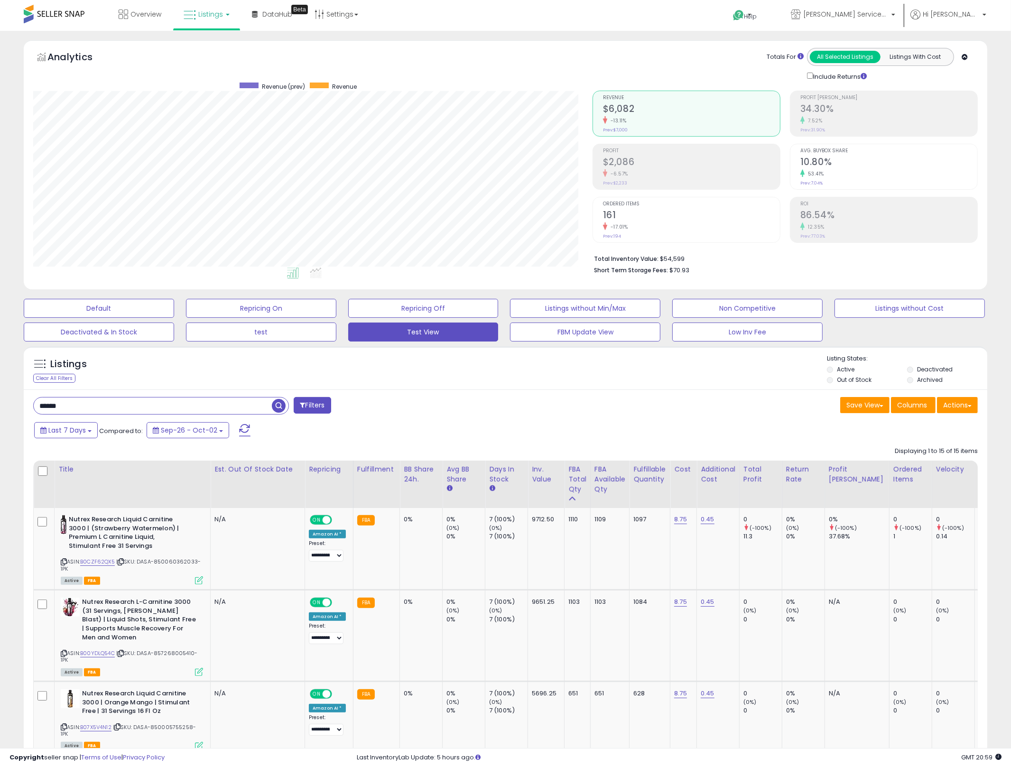
click at [788, 268] on li "Short Term Storage Fees: $70.93" at bounding box center [782, 269] width 377 height 11
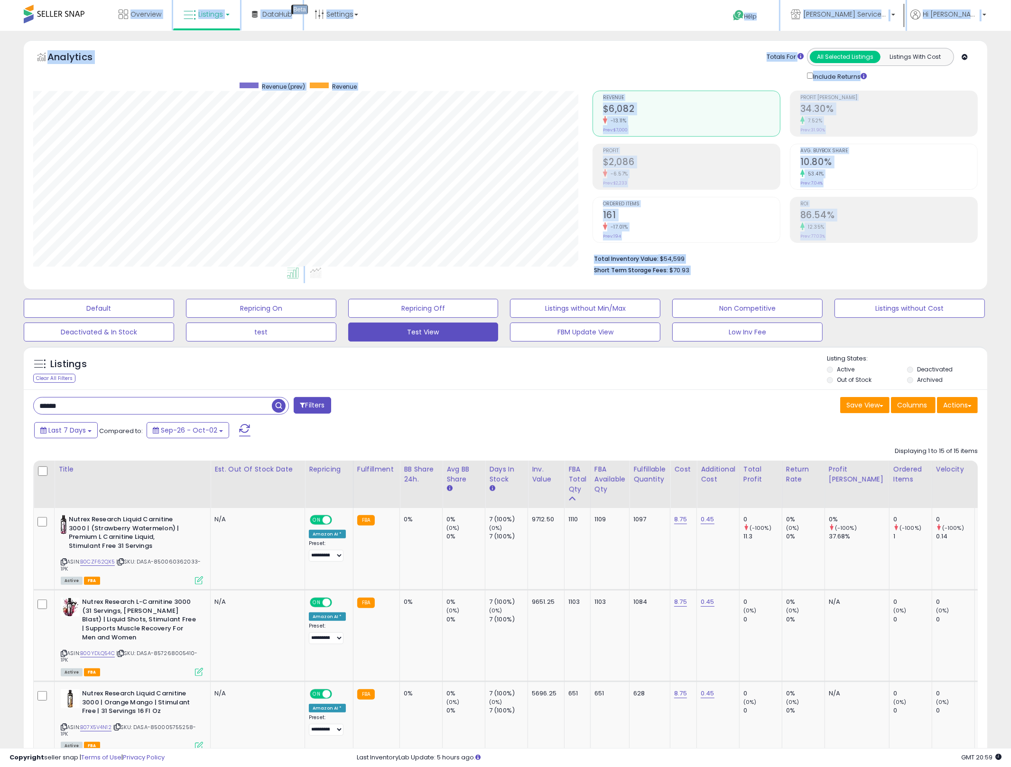
drag, startPoint x: 788, startPoint y: 268, endPoint x: 572, endPoint y: 13, distance: 333.9
click at [570, 45] on div "Analytics Totals For All Selected Listings Listings With Cost Include Returns" at bounding box center [505, 164] width 963 height 249
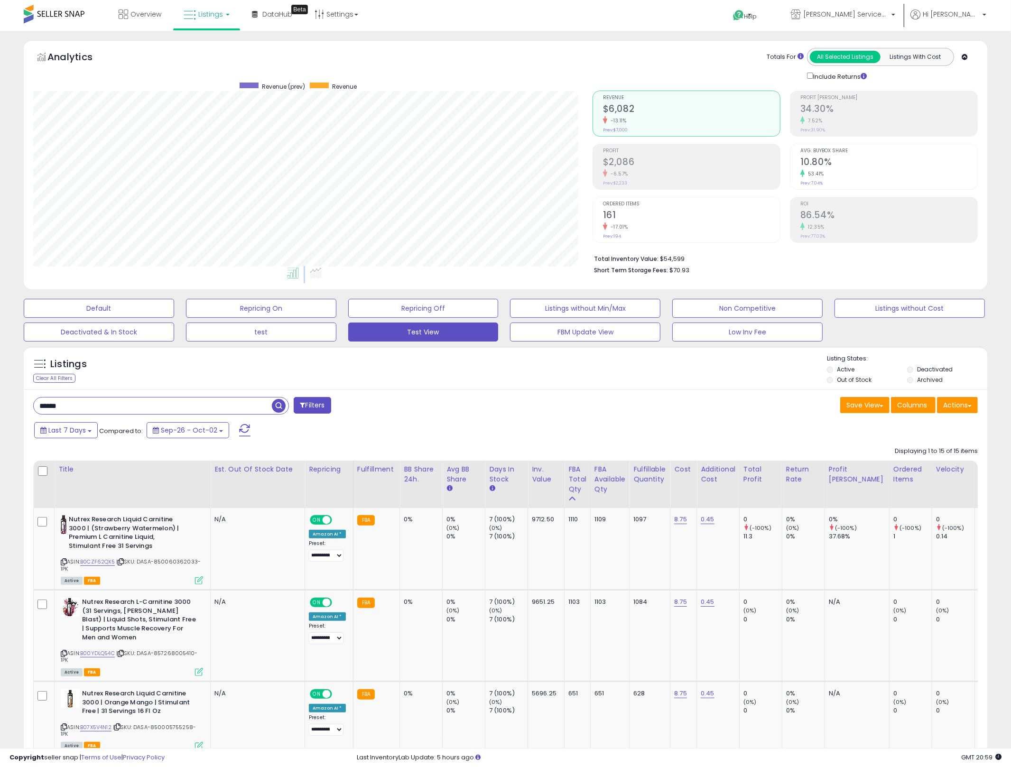
click at [570, 45] on div "Analytics Totals For All Selected Listings Listings With Cost Include Returns" at bounding box center [505, 164] width 963 height 249
drag, startPoint x: 570, startPoint y: 45, endPoint x: 760, endPoint y: 281, distance: 303.0
click at [759, 281] on div "Analytics Totals For All Selected Listings Listings With Cost Include Returns" at bounding box center [505, 164] width 963 height 249
click at [764, 279] on div "Total Inventory Value: $54,599 Short Term Storage Fees: $70.93" at bounding box center [784, 261] width 385 height 37
drag, startPoint x: 763, startPoint y: 275, endPoint x: 57, endPoint y: 47, distance: 741.6
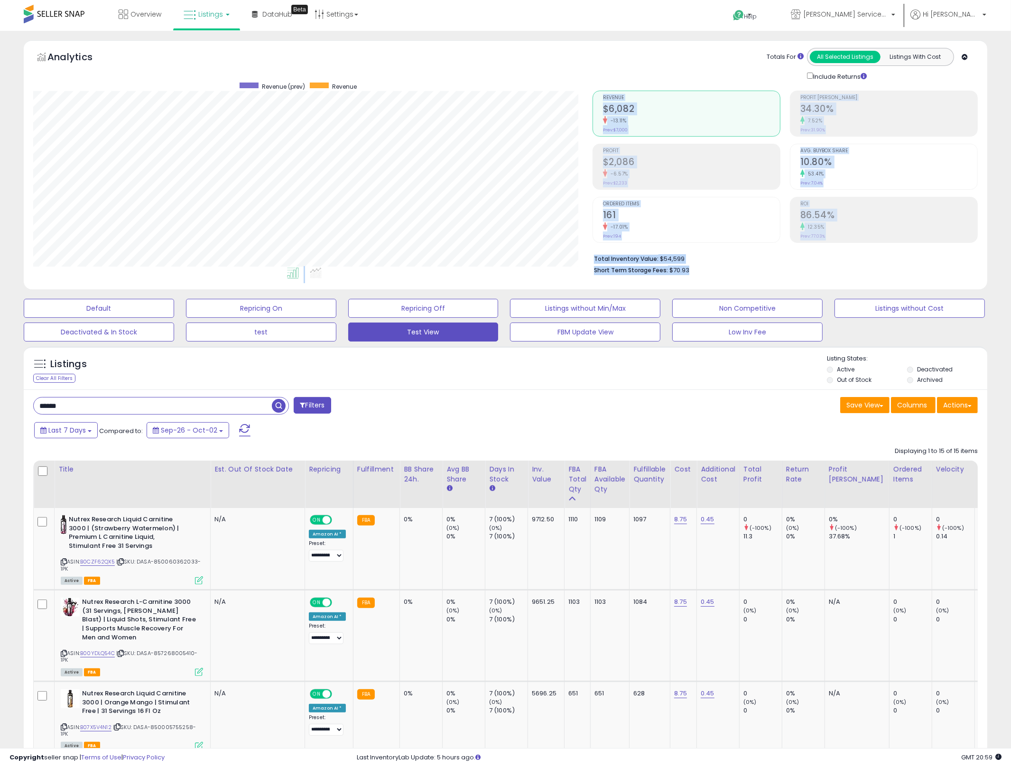
click at [57, 47] on div "Analytics Totals For All Selected Listings Listings With Cost Include Returns" at bounding box center [505, 164] width 963 height 249
click at [72, 58] on h5 "Analytics" at bounding box center [79, 58] width 64 height 16
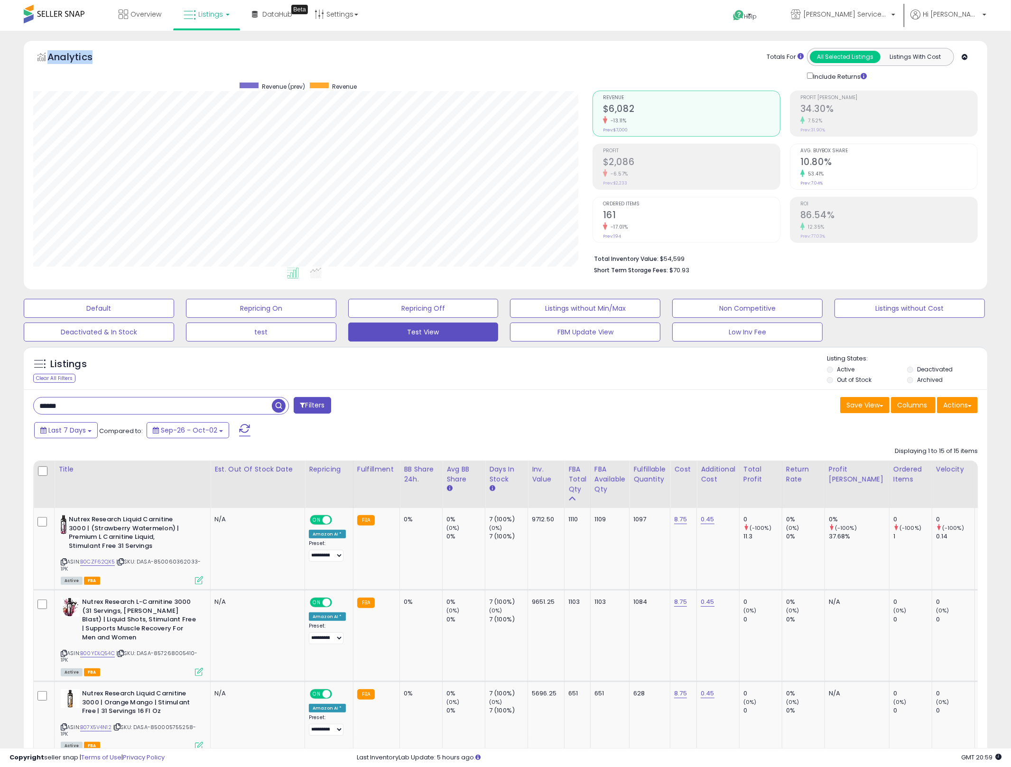
click at [72, 58] on h5 "Analytics" at bounding box center [79, 58] width 64 height 16
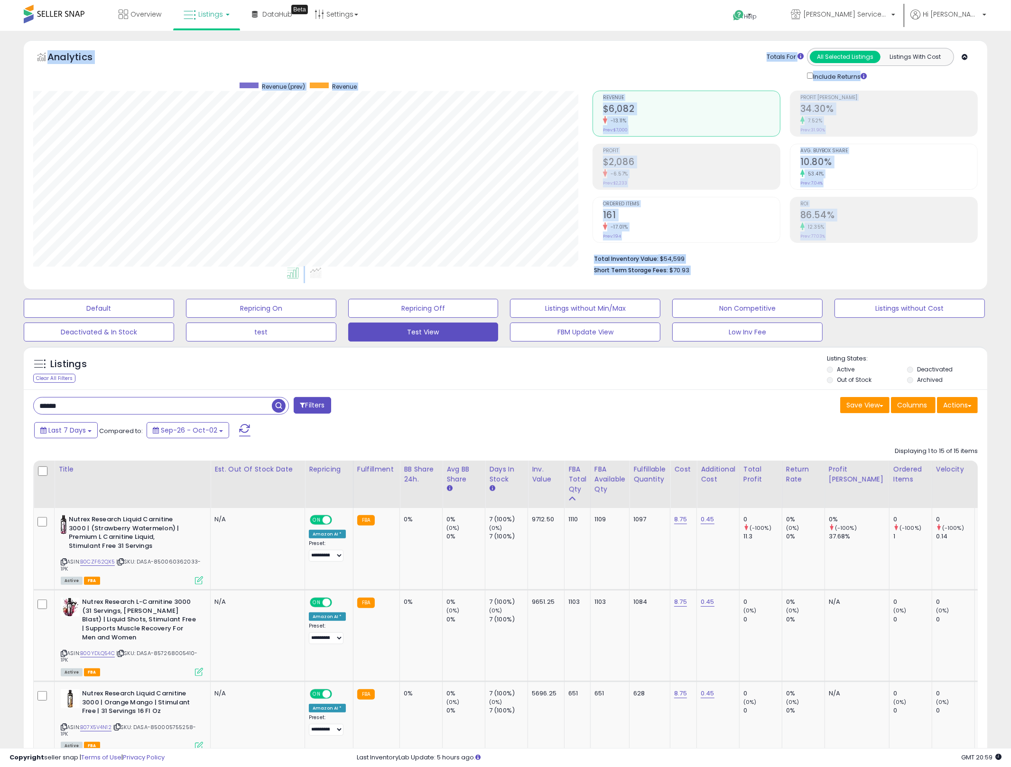
drag, startPoint x: 72, startPoint y: 58, endPoint x: 666, endPoint y: 275, distance: 632.6
click at [666, 275] on div "Analytics Totals For All Selected Listings Listings With Cost Include Returns" at bounding box center [505, 164] width 963 height 249
click at [669, 275] on span "$70.93" at bounding box center [679, 270] width 20 height 9
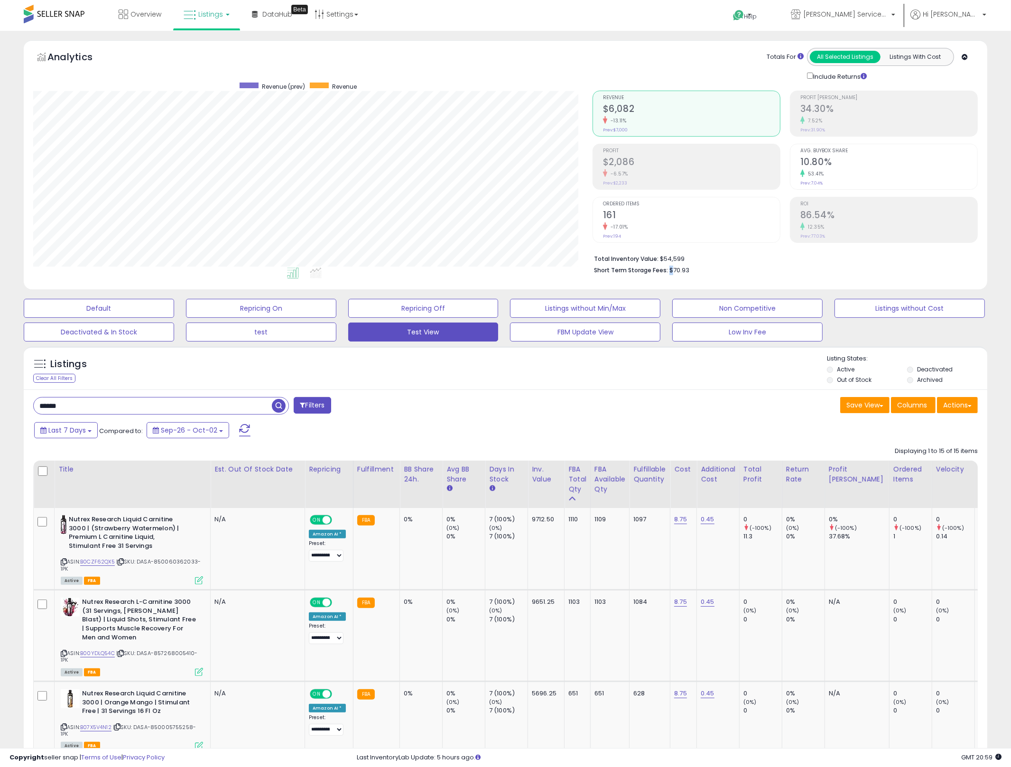
click at [669, 275] on span "$70.93" at bounding box center [679, 270] width 20 height 9
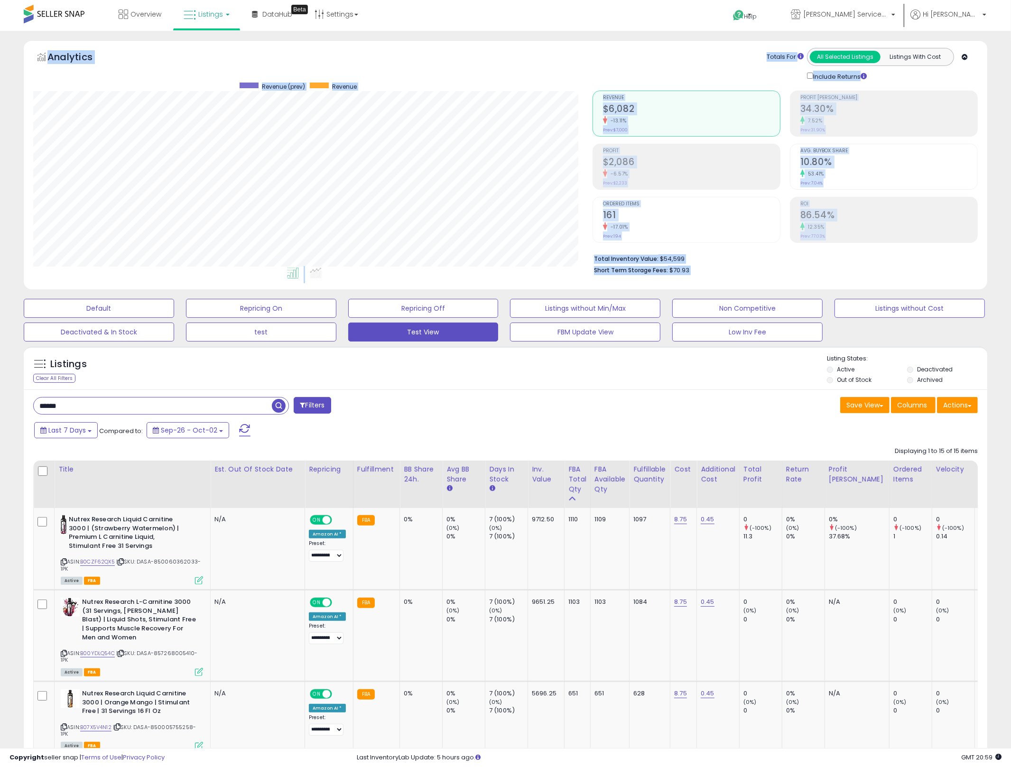
drag, startPoint x: 666, startPoint y: 275, endPoint x: 74, endPoint y: 48, distance: 634.8
click at [74, 48] on div "Analytics Totals For All Selected Listings Listings With Cost Include Returns" at bounding box center [505, 164] width 963 height 249
click at [74, 48] on div "Analytics" at bounding box center [154, 59] width 236 height 23
drag, startPoint x: 74, startPoint y: 48, endPoint x: 677, endPoint y: 274, distance: 644.7
click at [677, 274] on div "Analytics Totals For All Selected Listings Listings With Cost Include Returns" at bounding box center [505, 164] width 963 height 249
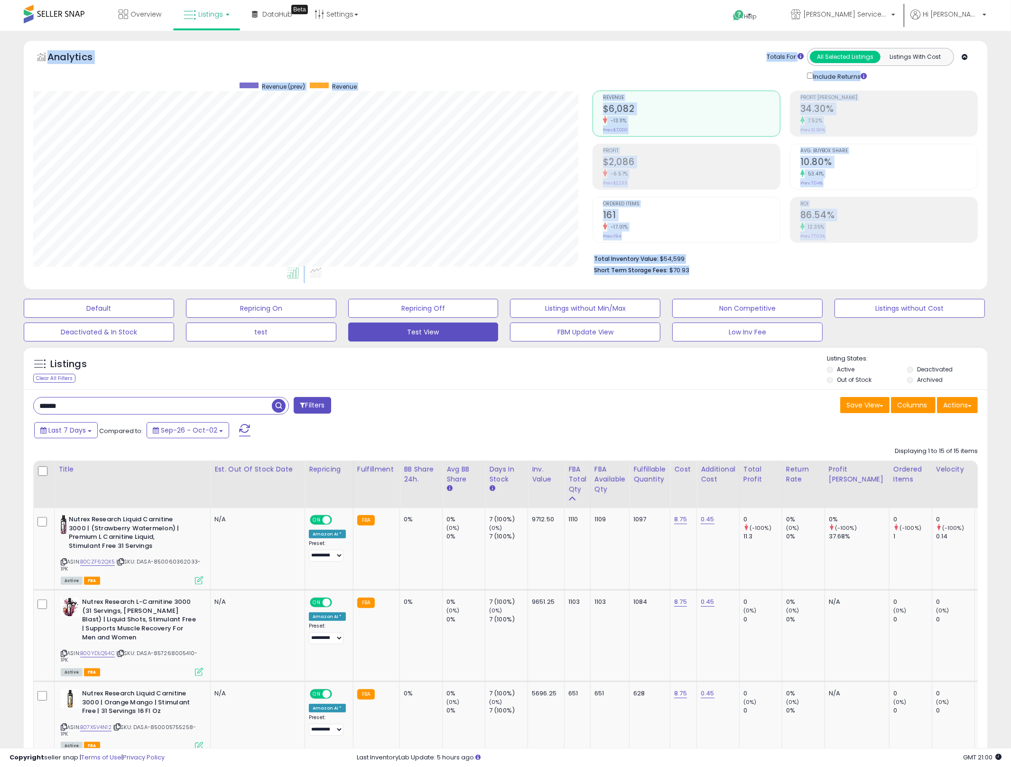
click at [994, 155] on div "Analytics Totals For All Selected Listings Listings With Cost Include Returns" at bounding box center [506, 167] width 978 height 254
drag, startPoint x: 974, startPoint y: 247, endPoint x: 556, endPoint y: 50, distance: 462.6
click at [556, 50] on div "Analytics Totals For All Selected Listings Listings With Cost Include Returns" at bounding box center [505, 164] width 963 height 249
drag, startPoint x: 620, startPoint y: 93, endPoint x: 888, endPoint y: 248, distance: 309.7
click at [869, 81] on div "Revenue $6,082 -13.11% Prev: $7,000 Profit $2,086 -6.57%" at bounding box center [784, 81] width 385 height 0
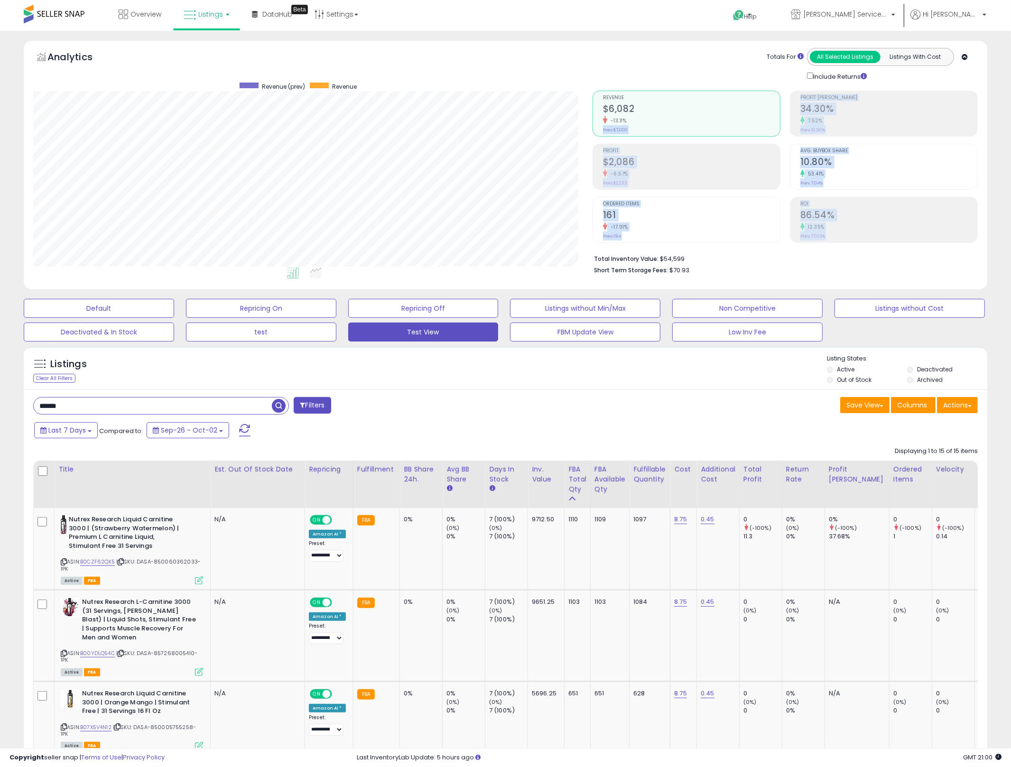
click at [897, 252] on div "Total Inventory Value: $54,599 Short Term Storage Fees: $70.93" at bounding box center [784, 261] width 385 height 37
drag, startPoint x: 897, startPoint y: 252, endPoint x: 588, endPoint y: 69, distance: 358.8
click at [588, 69] on div "Analytics Totals For All Selected Listings Listings With Cost Include Returns" at bounding box center [505, 164] width 963 height 249
click at [588, 69] on div "Totals For All Selected Listings Listings With Cost Include Returns" at bounding box center [781, 64] width 393 height 33
drag, startPoint x: 588, startPoint y: 69, endPoint x: 868, endPoint y: 273, distance: 346.2
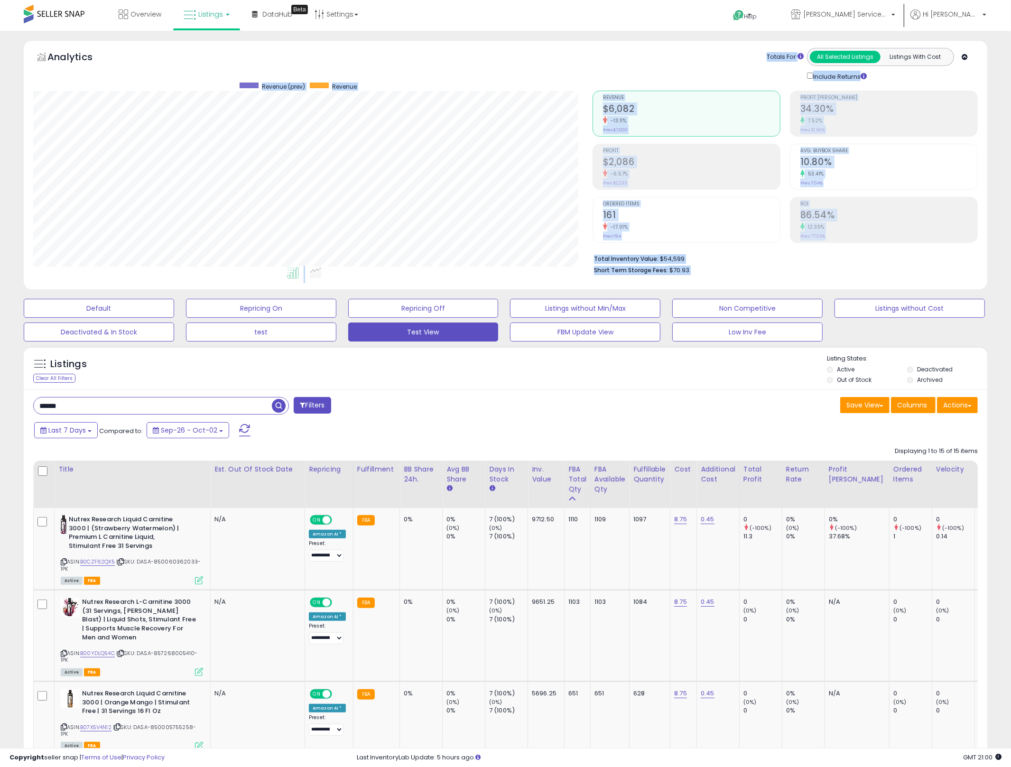
click at [868, 273] on div "Analytics Totals For All Selected Listings Listings With Cost Include Returns" at bounding box center [505, 164] width 963 height 249
click at [868, 273] on li "Short Term Storage Fees: $70.93" at bounding box center [782, 269] width 377 height 11
drag, startPoint x: 868, startPoint y: 273, endPoint x: 604, endPoint y: 66, distance: 334.8
click at [604, 66] on div "Analytics Totals For All Selected Listings Listings With Cost Include Returns" at bounding box center [505, 164] width 963 height 249
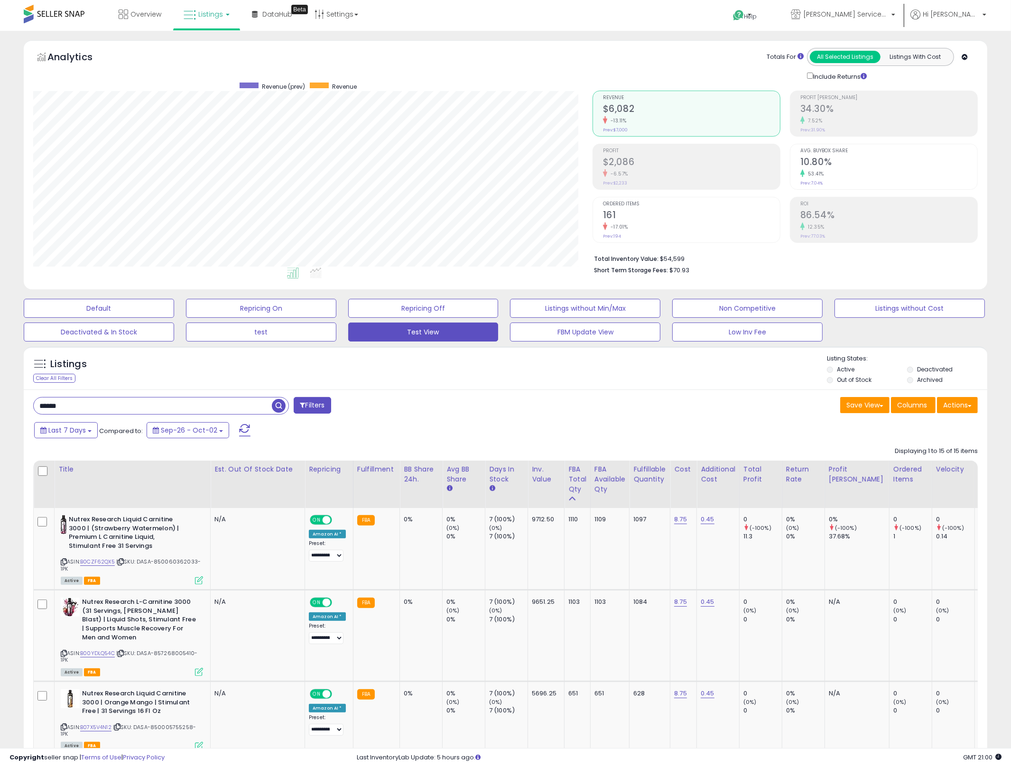
click at [604, 66] on div "Totals For All Selected Listings Listings With Cost Include Returns" at bounding box center [781, 64] width 379 height 33
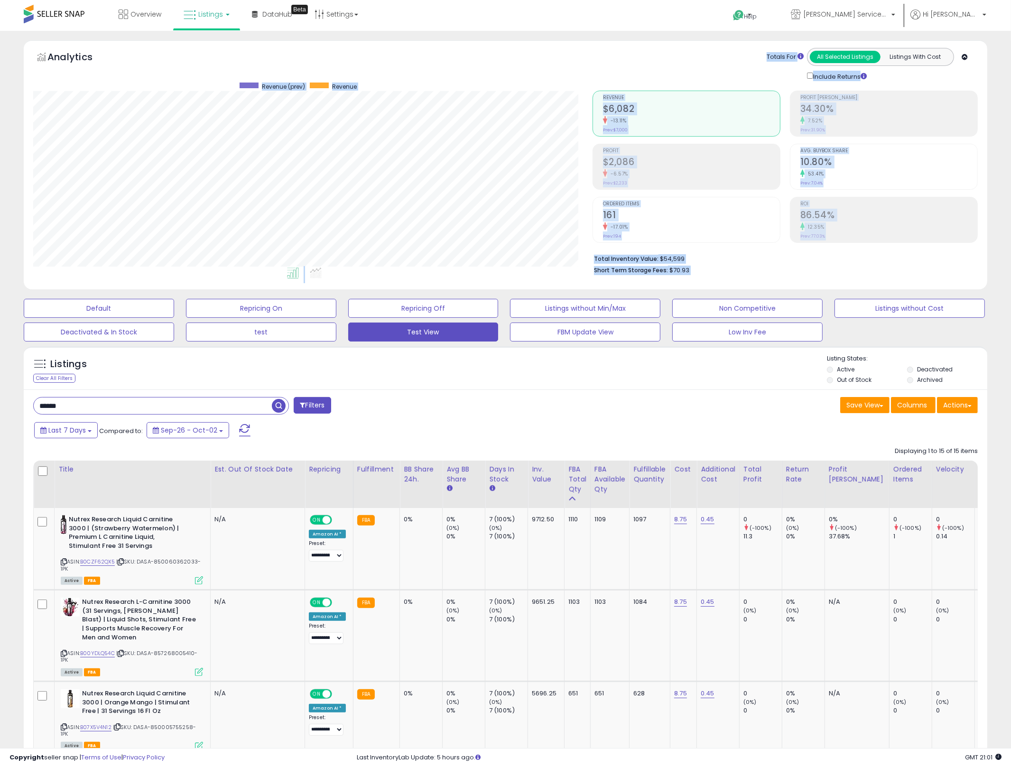
drag, startPoint x: 634, startPoint y: 103, endPoint x: 848, endPoint y: 278, distance: 276.5
click at [848, 278] on div "Analytics Totals For All Selected Listings Listings With Cost Include Returns" at bounding box center [505, 164] width 963 height 249
click at [849, 278] on div "Total Inventory Value: $54,599 Short Term Storage Fees: $70.93" at bounding box center [784, 261] width 385 height 37
drag, startPoint x: 849, startPoint y: 278, endPoint x: 569, endPoint y: 42, distance: 365.6
click at [569, 42] on div "Analytics Totals For All Selected Listings Listings With Cost Include Returns" at bounding box center [505, 164] width 963 height 249
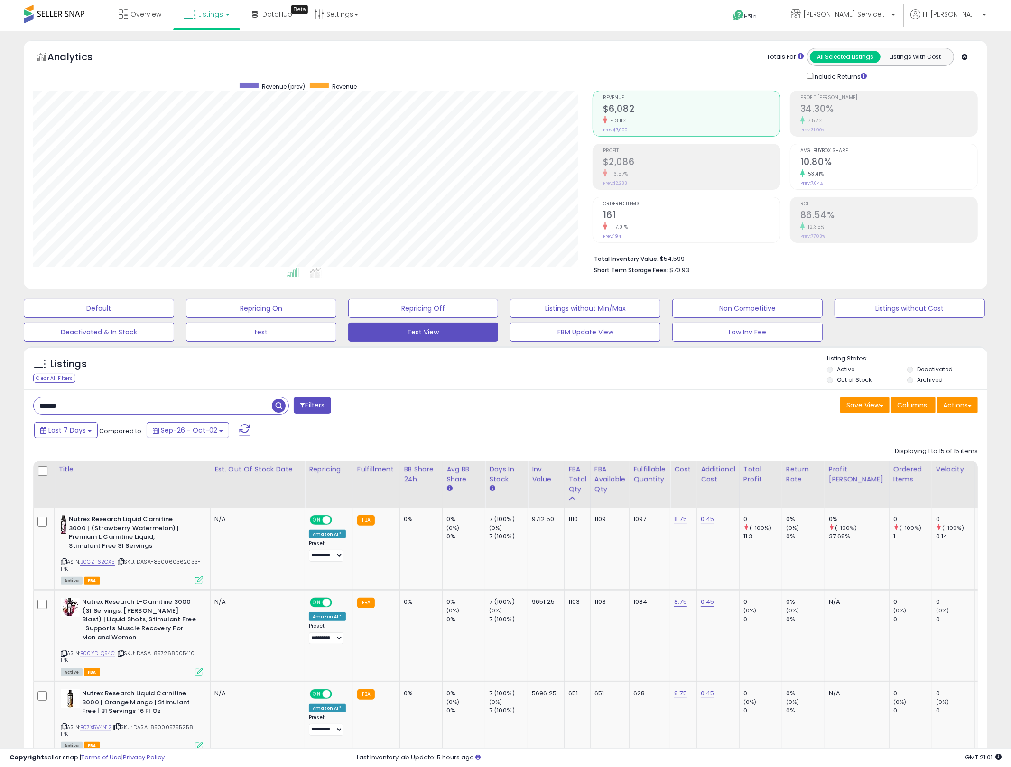
click at [569, 42] on div "Analytics Totals For All Selected Listings Listings With Cost Include Returns" at bounding box center [505, 164] width 963 height 249
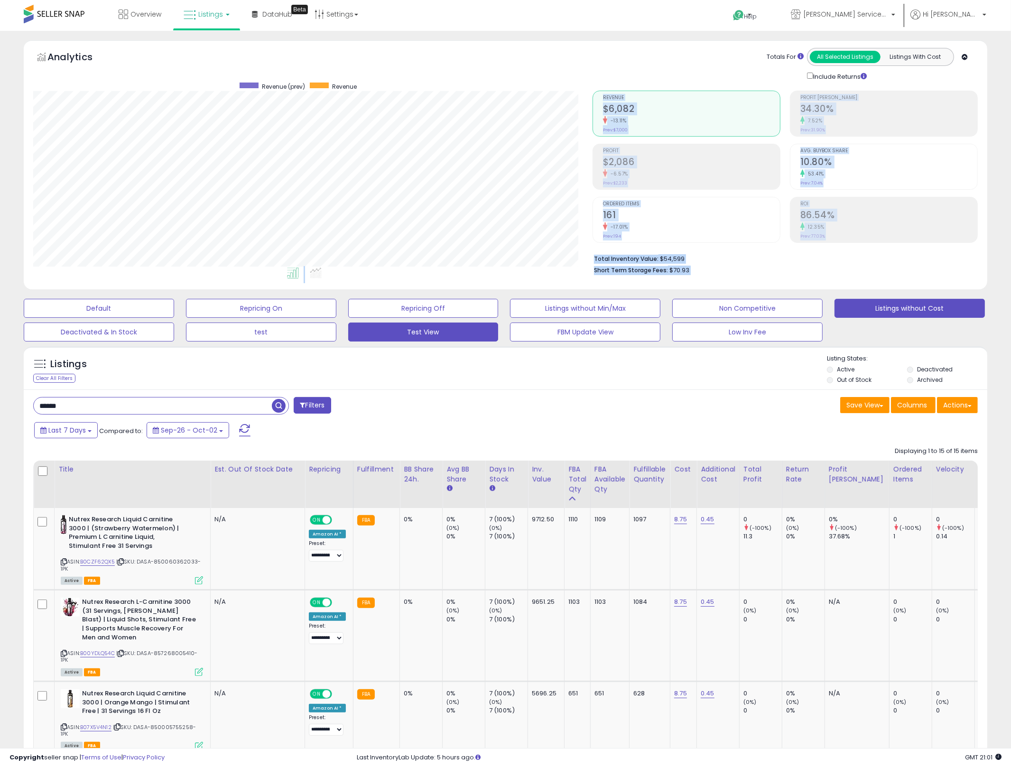
drag, startPoint x: 569, startPoint y: 42, endPoint x: 856, endPoint y: 299, distance: 385.0
click at [846, 276] on div "Total Inventory Value: $54,599 Short Term Storage Fees: $70.93" at bounding box center [784, 261] width 385 height 37
drag, startPoint x: 846, startPoint y: 276, endPoint x: 274, endPoint y: 71, distance: 607.0
click at [278, 72] on div "Analytics Totals For All Selected Listings Listings With Cost Include Returns" at bounding box center [505, 164] width 963 height 249
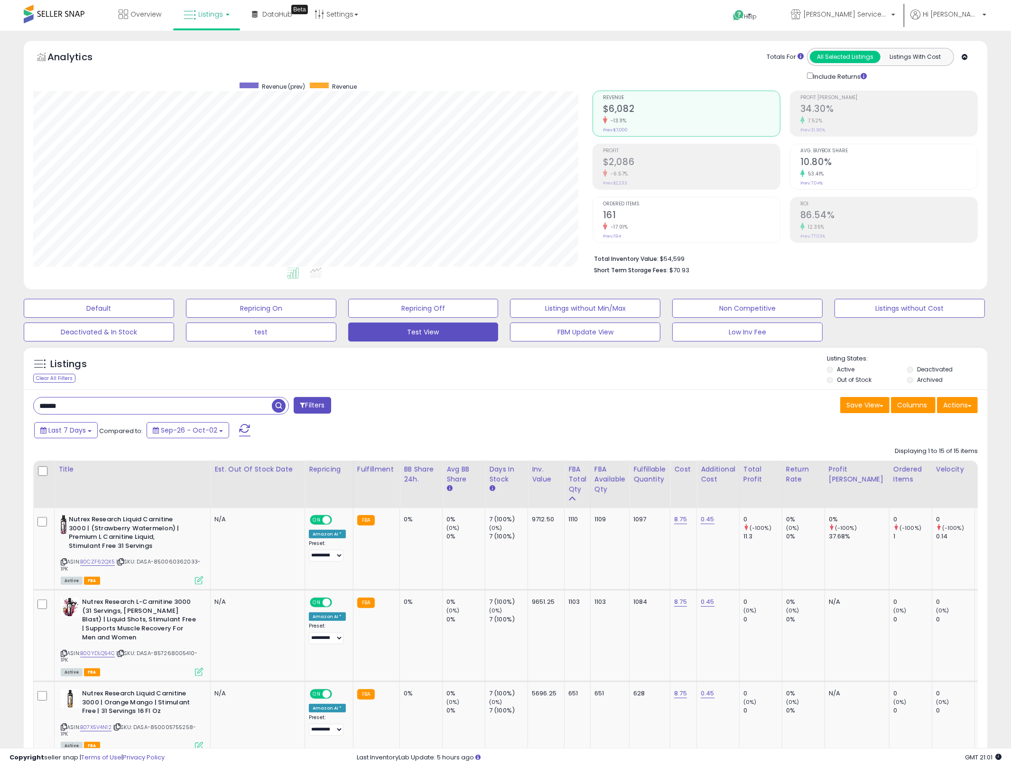
click at [274, 71] on div "Analytics Totals For All Selected Listings Listings With Cost Include Returns" at bounding box center [505, 64] width 944 height 33
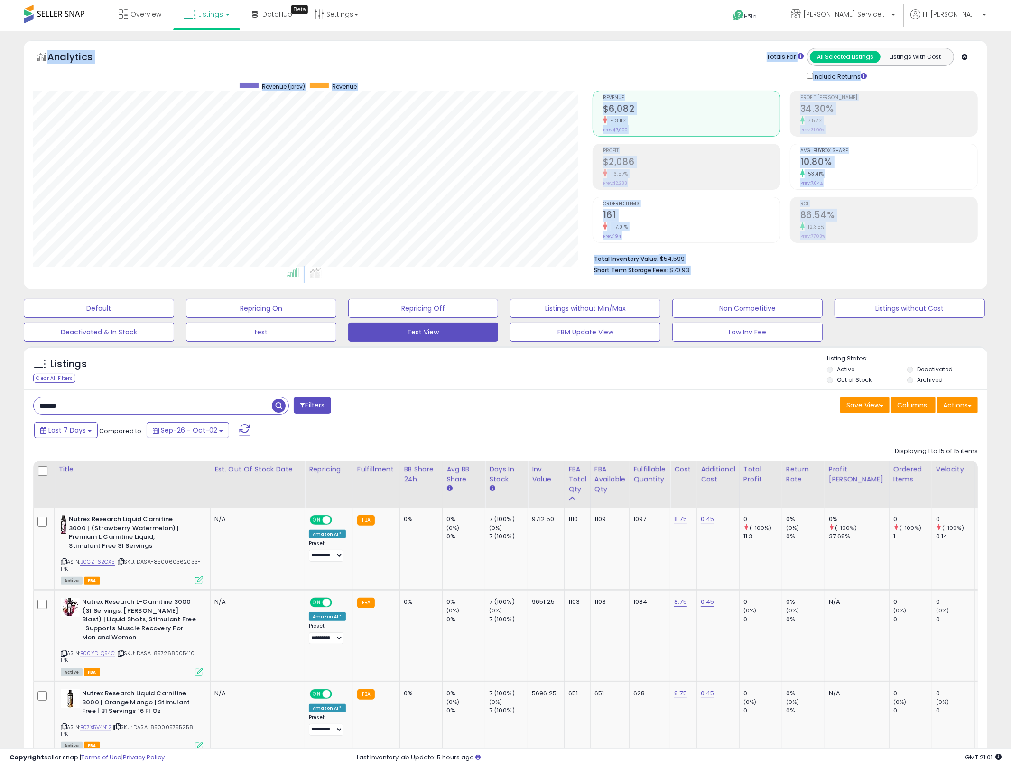
drag, startPoint x: 274, startPoint y: 71, endPoint x: 714, endPoint y: 272, distance: 483.5
click at [716, 272] on div "Analytics Totals For All Selected Listings Listings With Cost Include Returns" at bounding box center [505, 164] width 963 height 249
click at [711, 272] on li "Short Term Storage Fees: $70.93" at bounding box center [782, 269] width 377 height 11
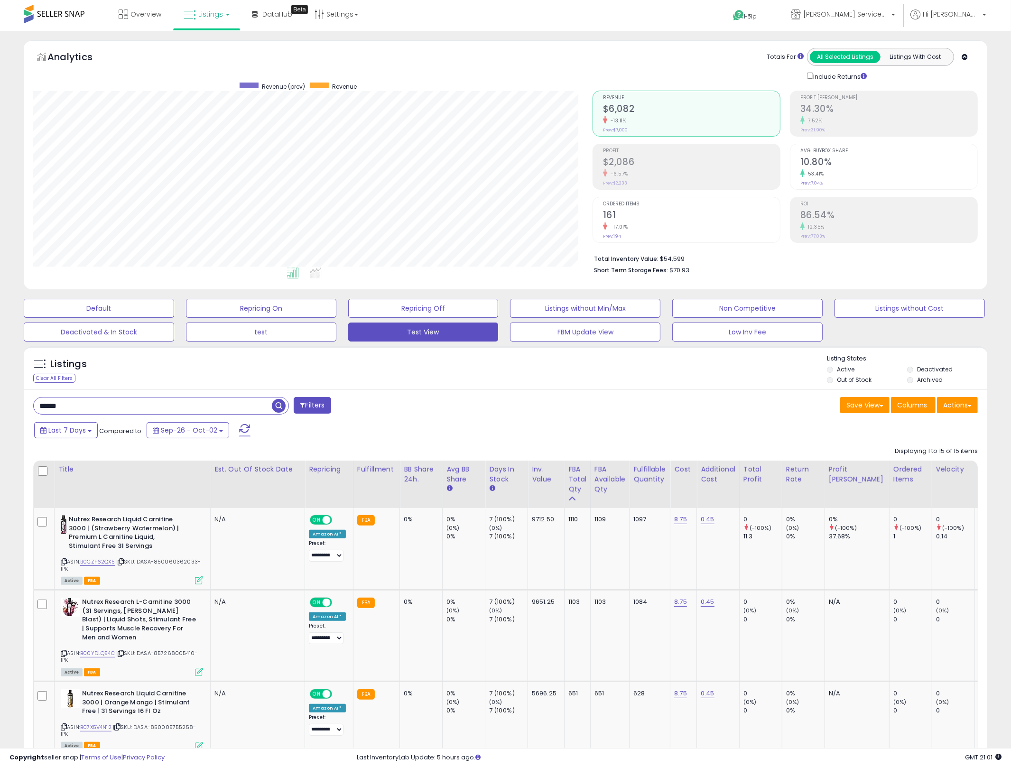
click at [711, 272] on li "Short Term Storage Fees: $70.93" at bounding box center [782, 269] width 377 height 11
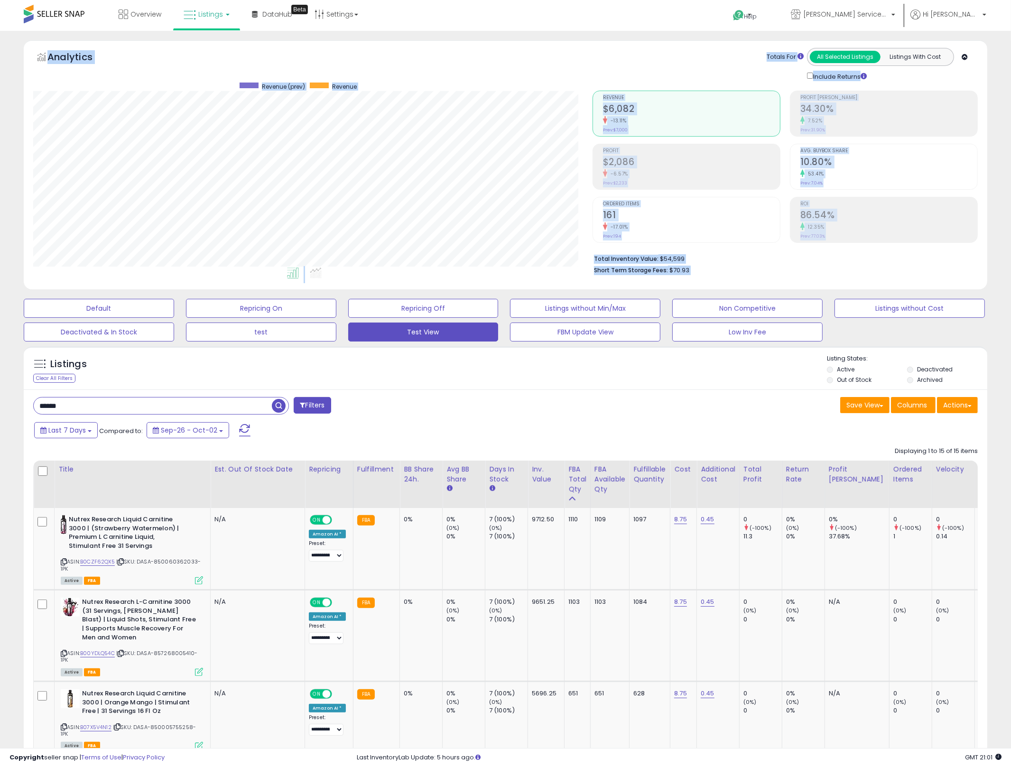
drag, startPoint x: 711, startPoint y: 272, endPoint x: 251, endPoint y: 60, distance: 506.2
click at [251, 60] on div "Analytics Totals For All Selected Listings Listings With Cost Include Returns" at bounding box center [505, 164] width 963 height 249
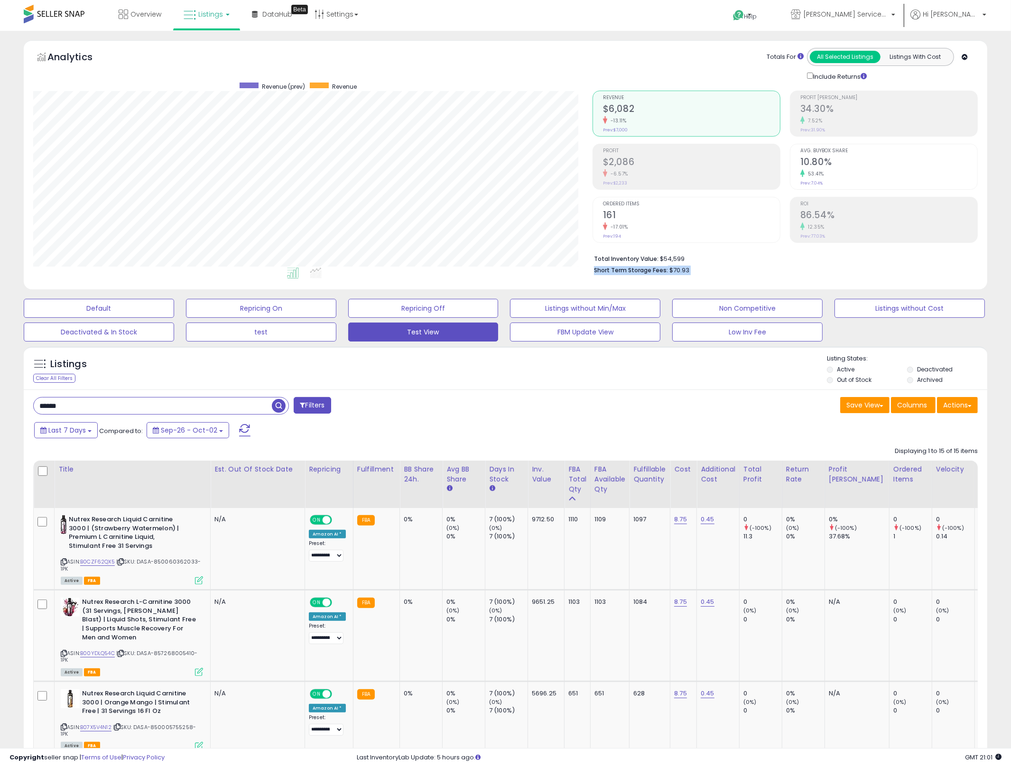
click at [727, 267] on li "Short Term Storage Fees: $70.93" at bounding box center [782, 269] width 377 height 11
drag, startPoint x: 744, startPoint y: 280, endPoint x: 52, endPoint y: 55, distance: 727.7
click at [52, 55] on div "Analytics Totals For All Selected Listings Listings With Cost Include Returns" at bounding box center [505, 164] width 963 height 249
click at [52, 55] on h5 "Analytics" at bounding box center [79, 58] width 64 height 16
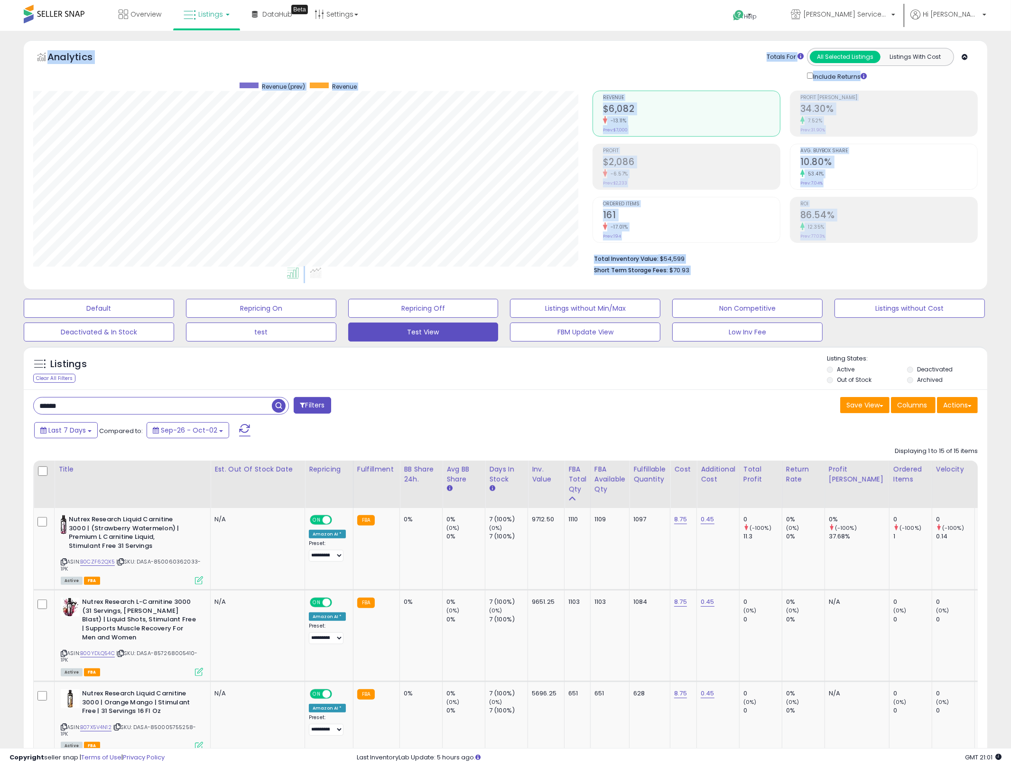
drag, startPoint x: 52, startPoint y: 55, endPoint x: 706, endPoint y: 268, distance: 688.4
click at [706, 268] on div "Analytics Totals For All Selected Listings Listings With Cost Include Returns" at bounding box center [505, 164] width 963 height 249
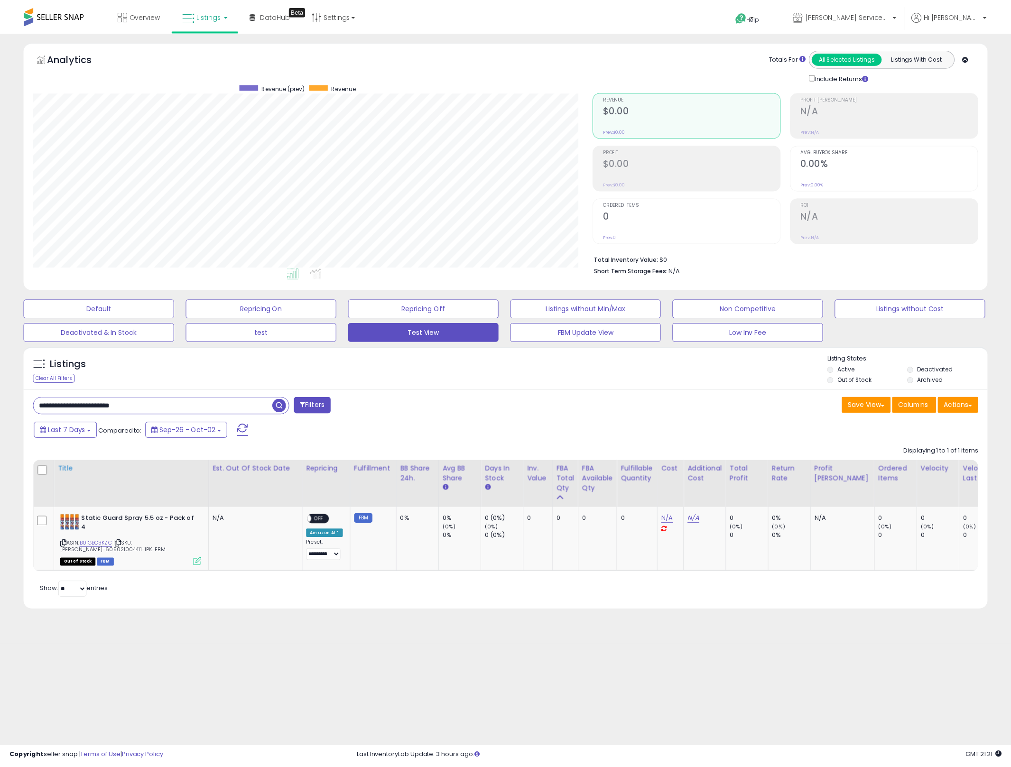
scroll to position [194, 564]
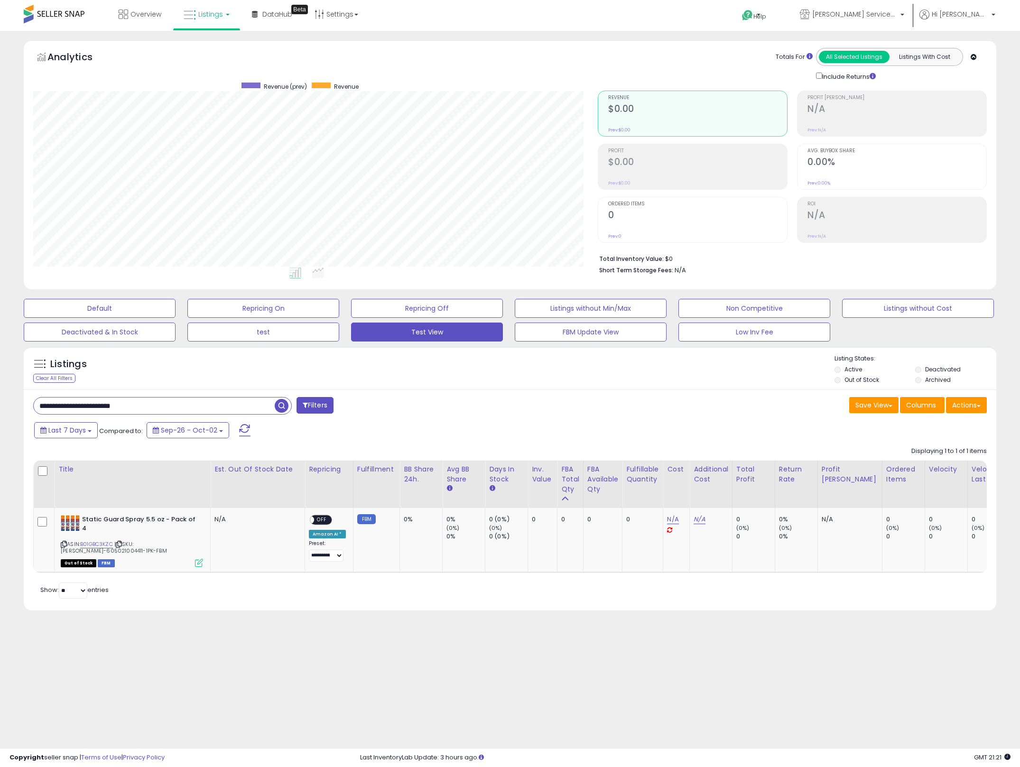
click at [165, 403] on input "**********" at bounding box center [154, 405] width 241 height 17
type input "******"
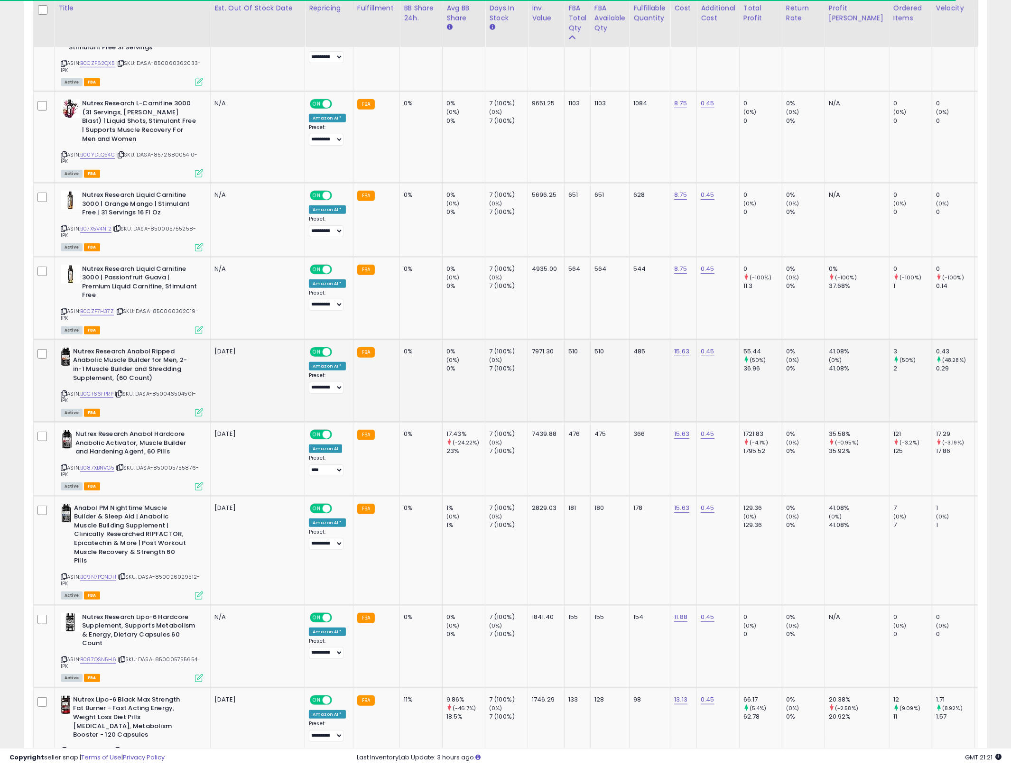
scroll to position [194, 560]
drag, startPoint x: 119, startPoint y: 355, endPoint x: 128, endPoint y: 358, distance: 9.0
click at [120, 355] on b "Nutrex Research Anabol Ripped Anabolic Muscle Builder for Men, 2-in-1 Muscle Bu…" at bounding box center [130, 365] width 115 height 37
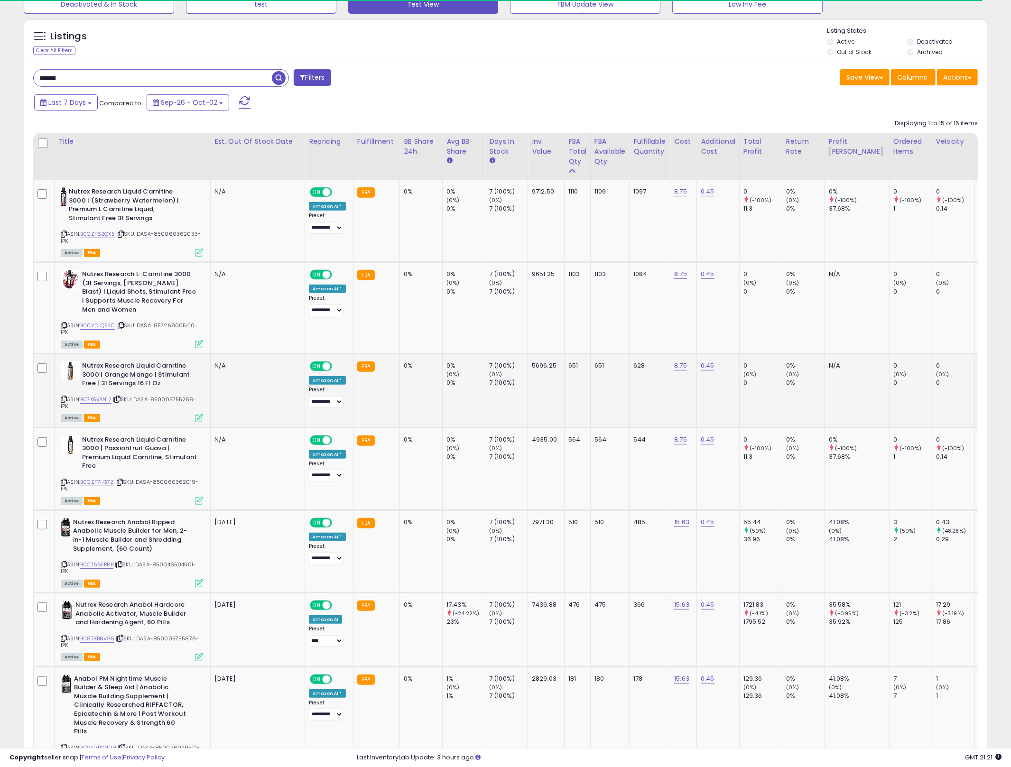
scroll to position [326, 0]
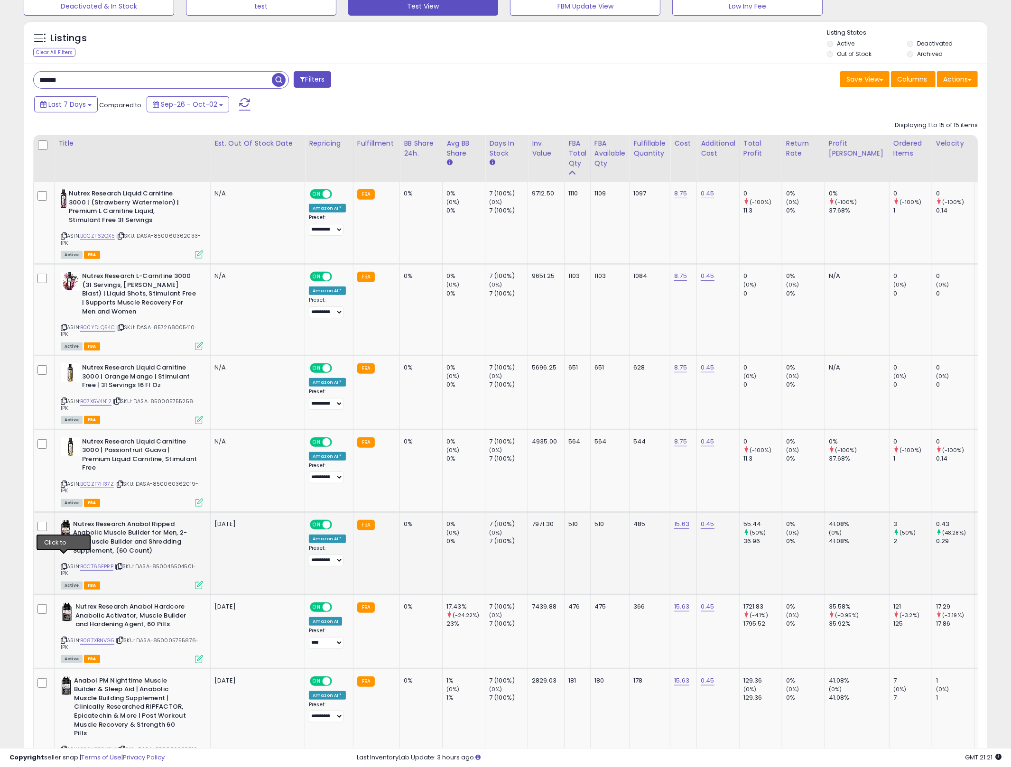
click at [63, 564] on icon at bounding box center [64, 566] width 6 height 5
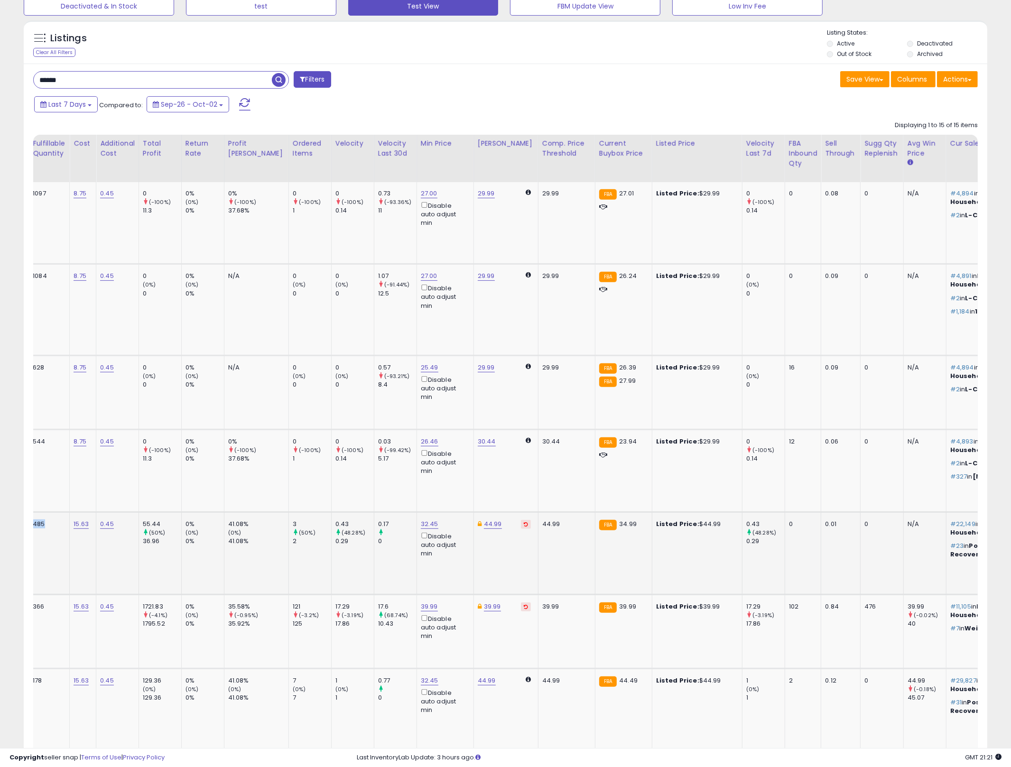
scroll to position [0, 0]
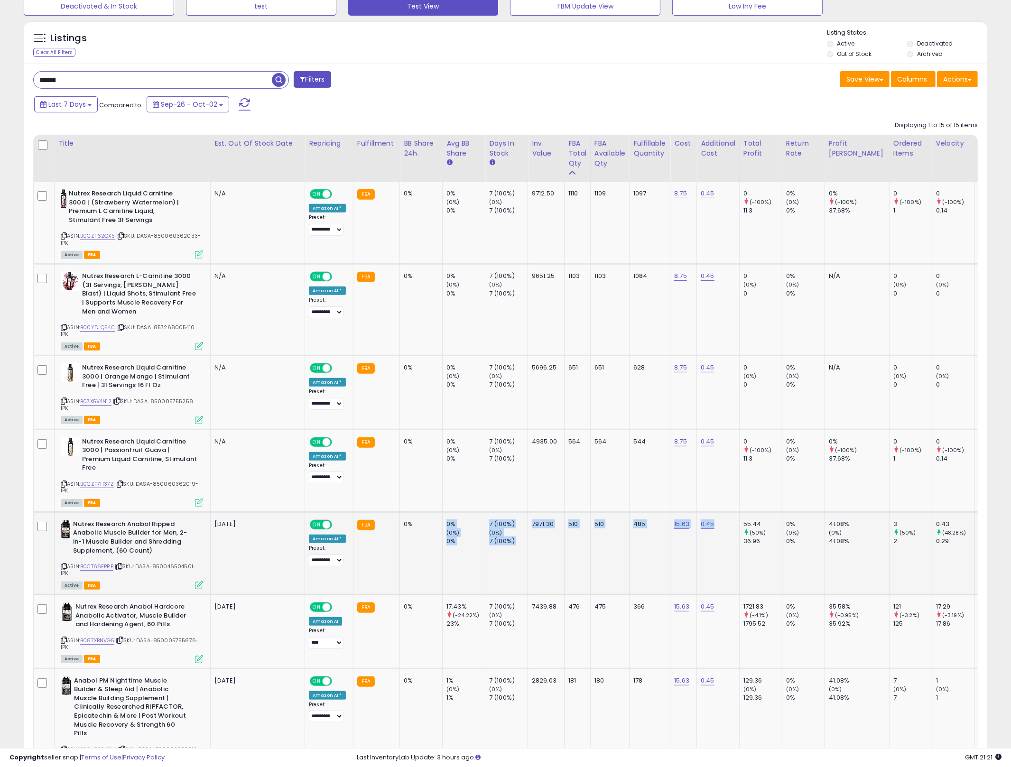
drag, startPoint x: 411, startPoint y: 530, endPoint x: 670, endPoint y: 551, distance: 259.9
click at [768, 556] on td "55.44 (50%) 36.96" at bounding box center [760, 553] width 43 height 83
drag, startPoint x: 860, startPoint y: 543, endPoint x: 930, endPoint y: 540, distance: 69.8
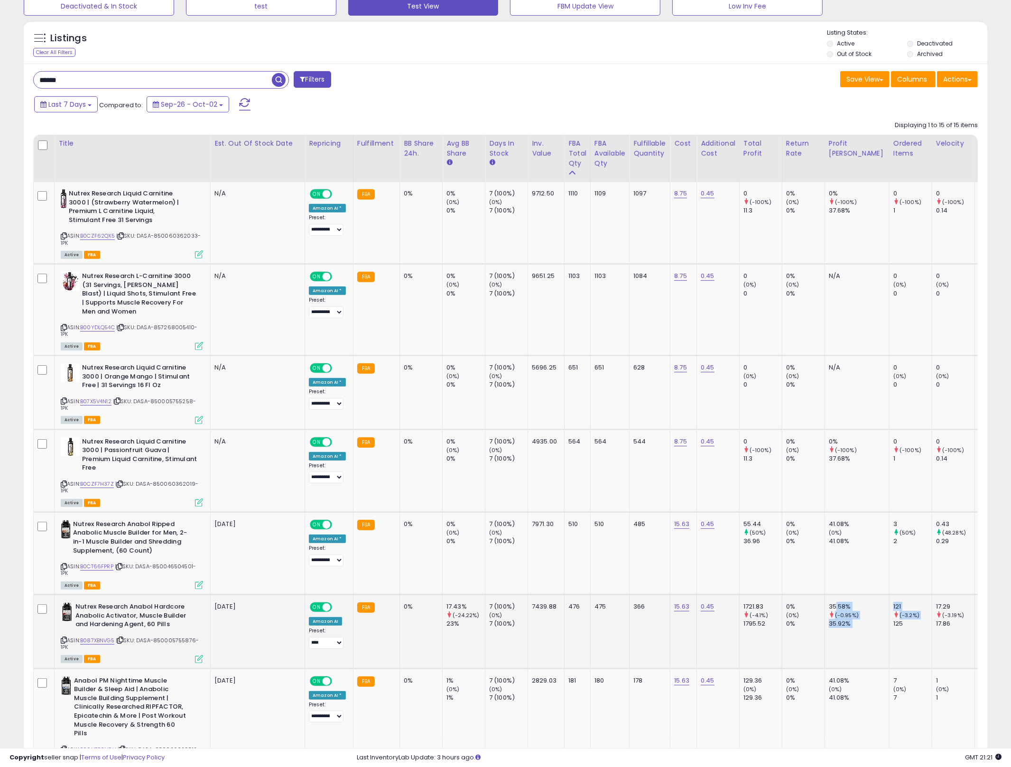
drag, startPoint x: 836, startPoint y: 601, endPoint x: 887, endPoint y: 615, distance: 52.4
click at [893, 619] on div "125" at bounding box center [912, 623] width 38 height 9
drag, startPoint x: 619, startPoint y: 628, endPoint x: 609, endPoint y: 627, distance: 10.0
click at [621, 627] on td "475" at bounding box center [609, 632] width 39 height 74
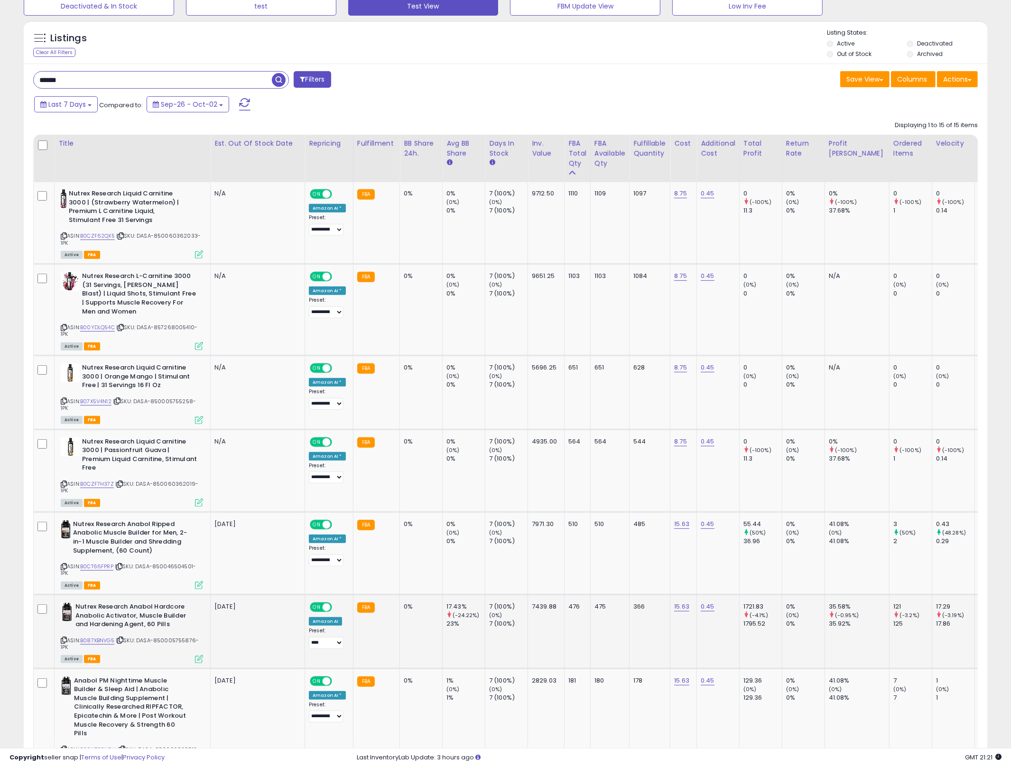
click at [462, 624] on td "17.43% (-24.22%) 23%" at bounding box center [464, 632] width 43 height 74
click at [123, 638] on icon at bounding box center [120, 640] width 6 height 5
